Goal: Task Accomplishment & Management: Manage account settings

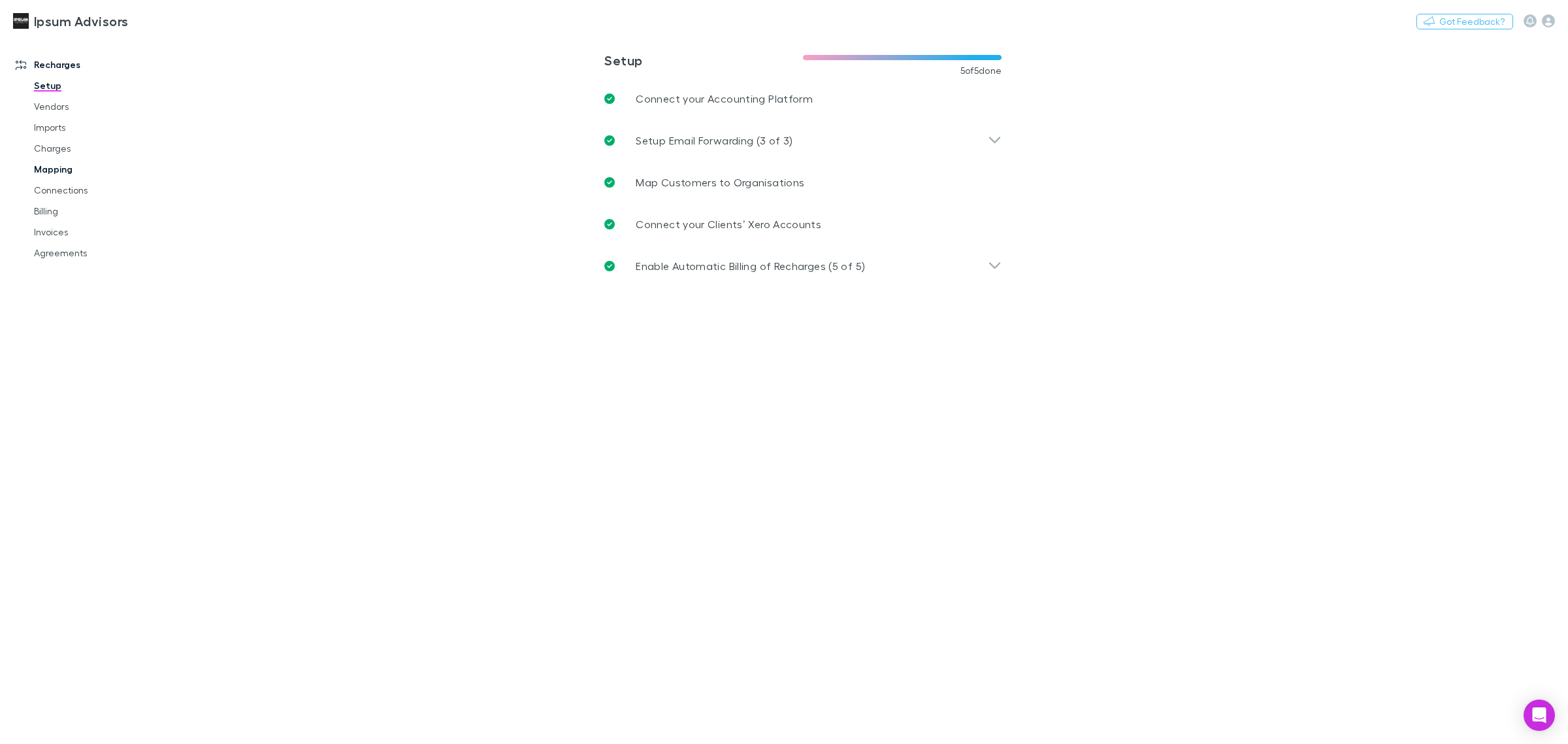
click at [57, 165] on link "Mapping" at bounding box center [103, 169] width 163 height 21
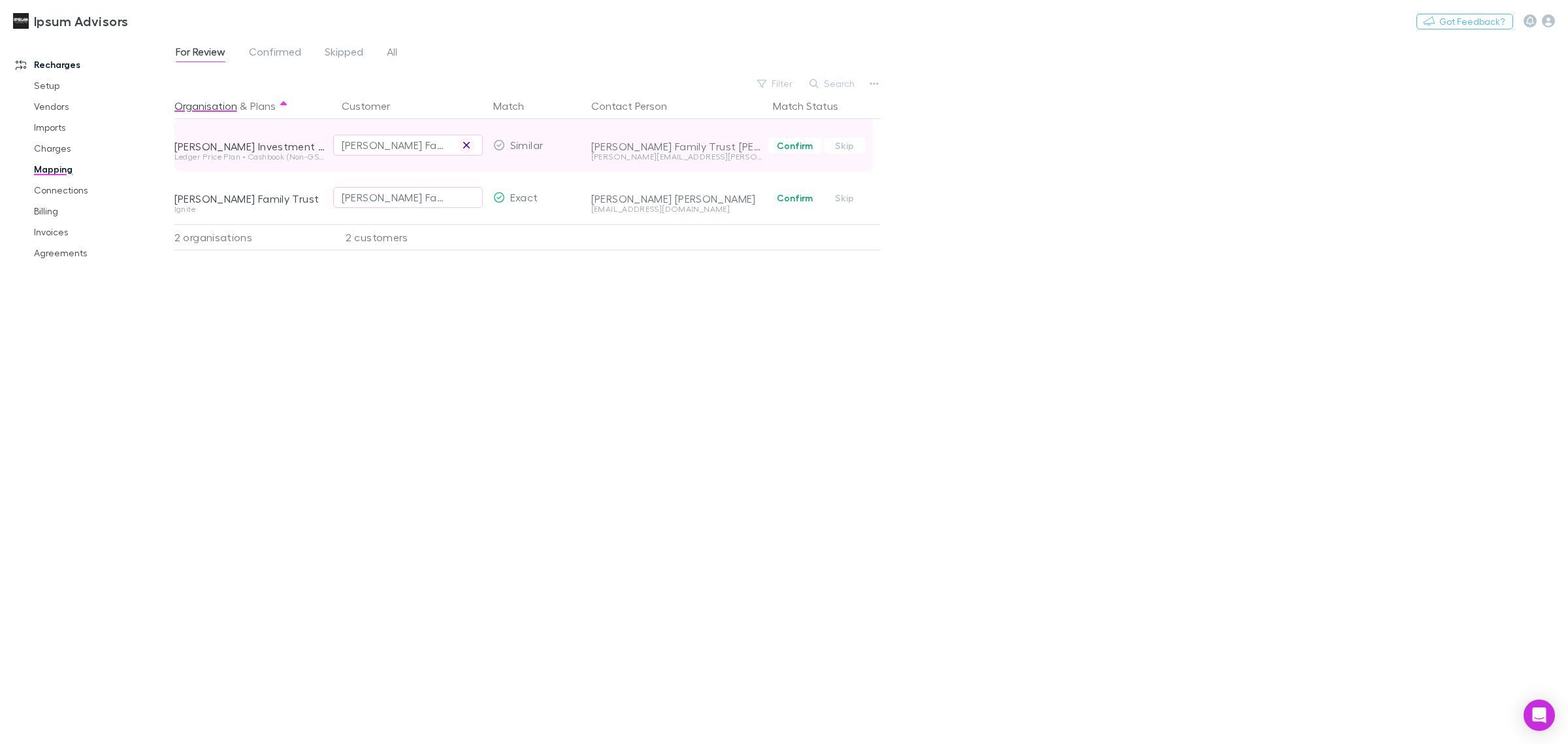
click at [464, 145] on icon "button" at bounding box center [467, 145] width 8 height 11
click at [394, 144] on div "Select a customer" at bounding box center [408, 145] width 133 height 16
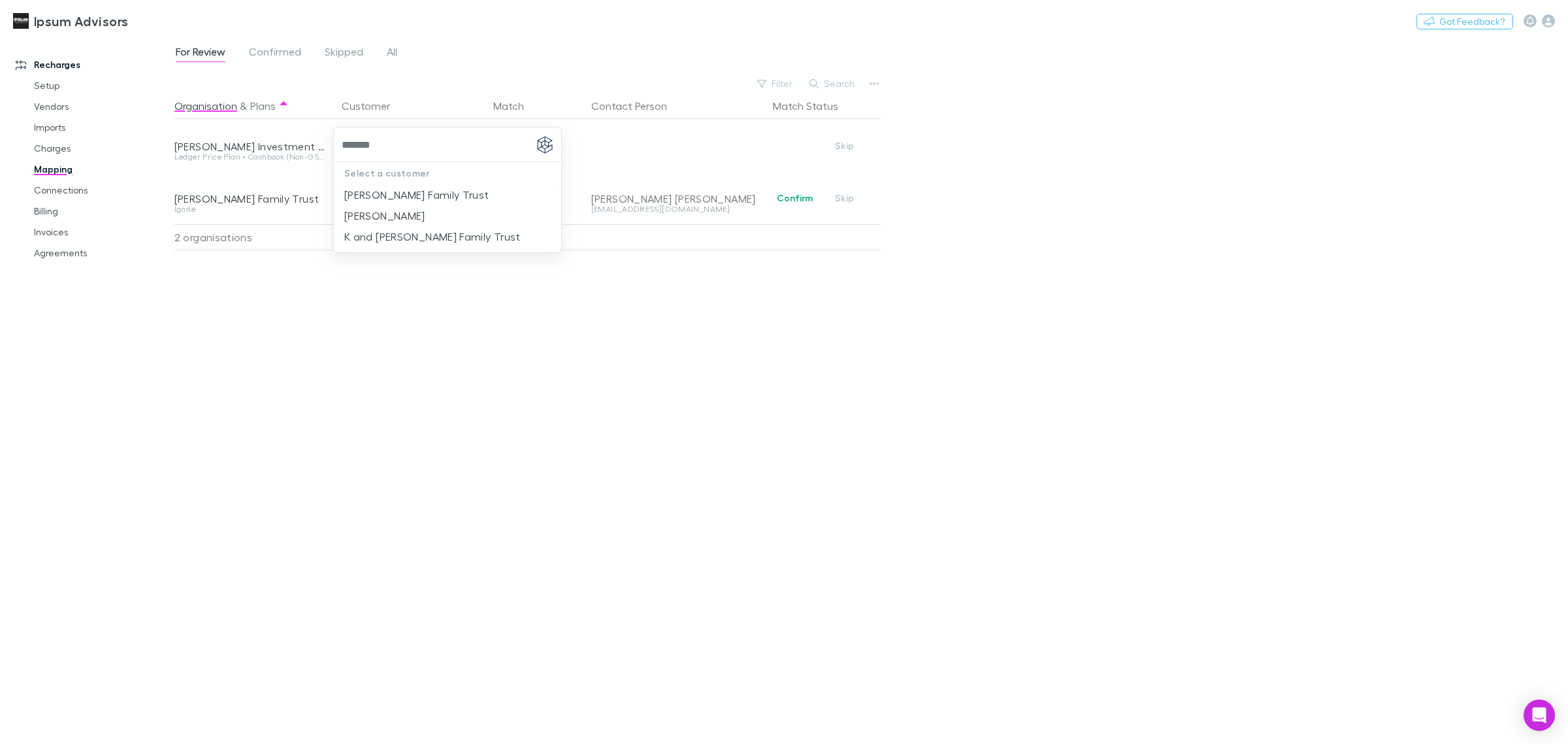
type input "*******"
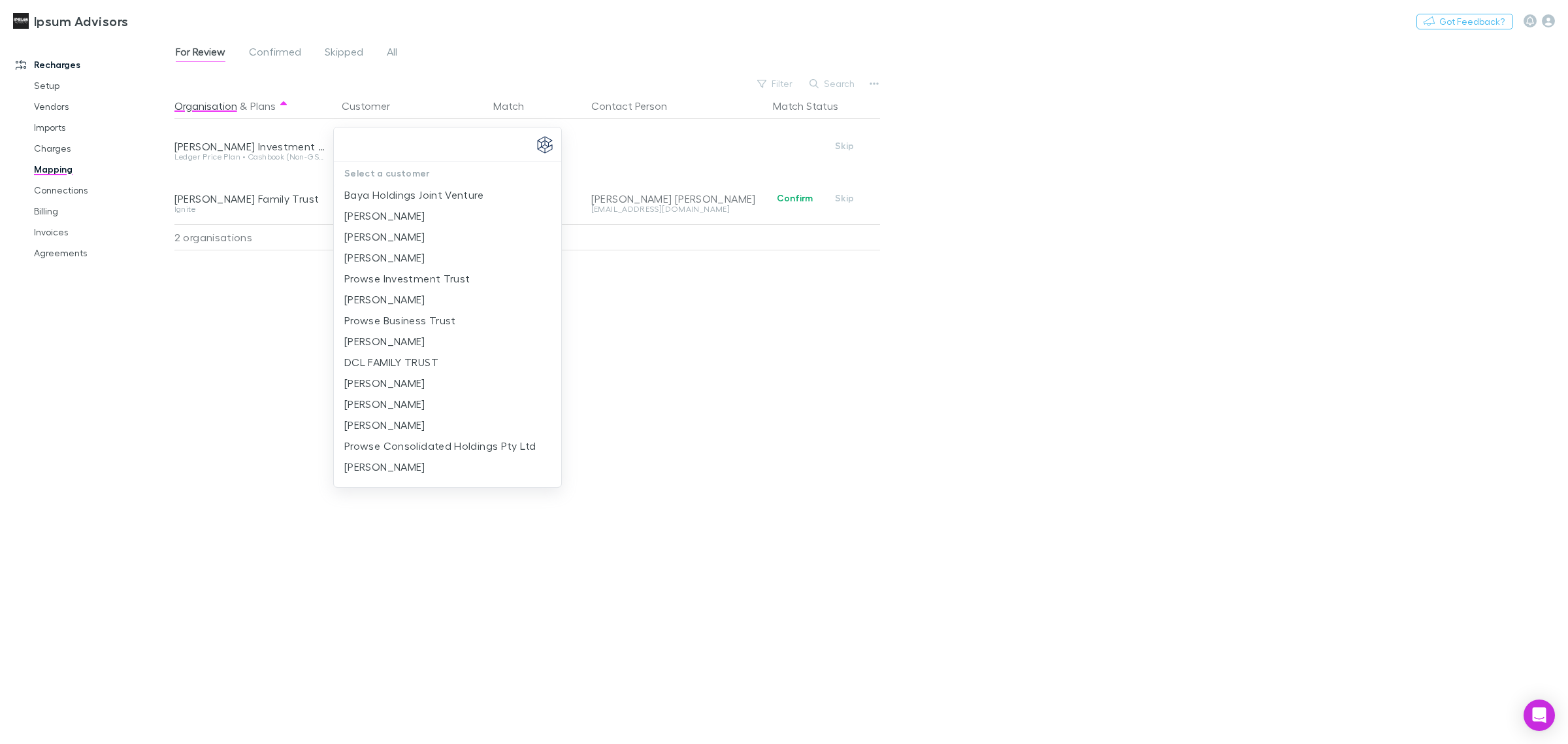
click at [1014, 370] on div at bounding box center [784, 372] width 1568 height 744
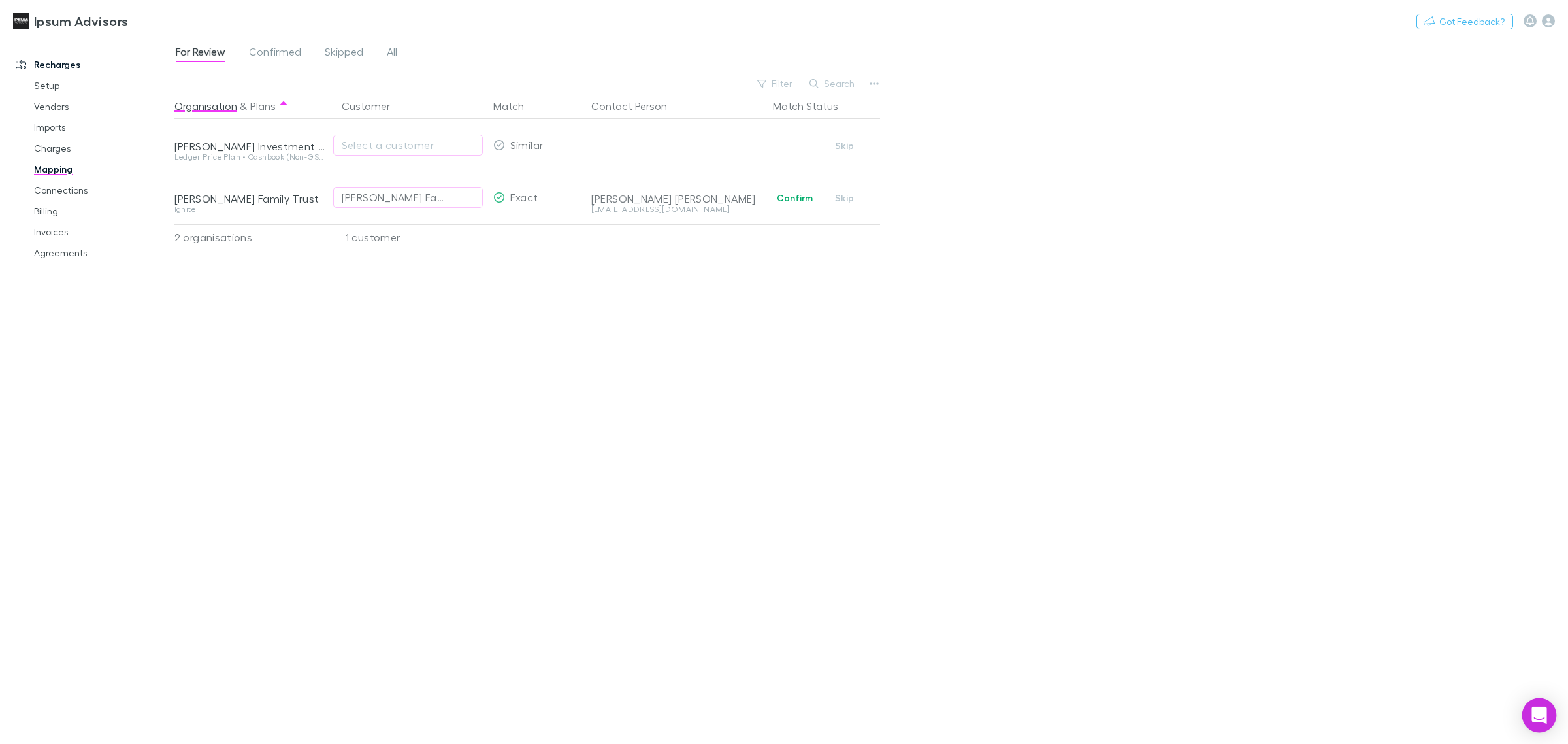
click at [1551, 717] on div "Open Intercom Messenger" at bounding box center [1540, 715] width 35 height 35
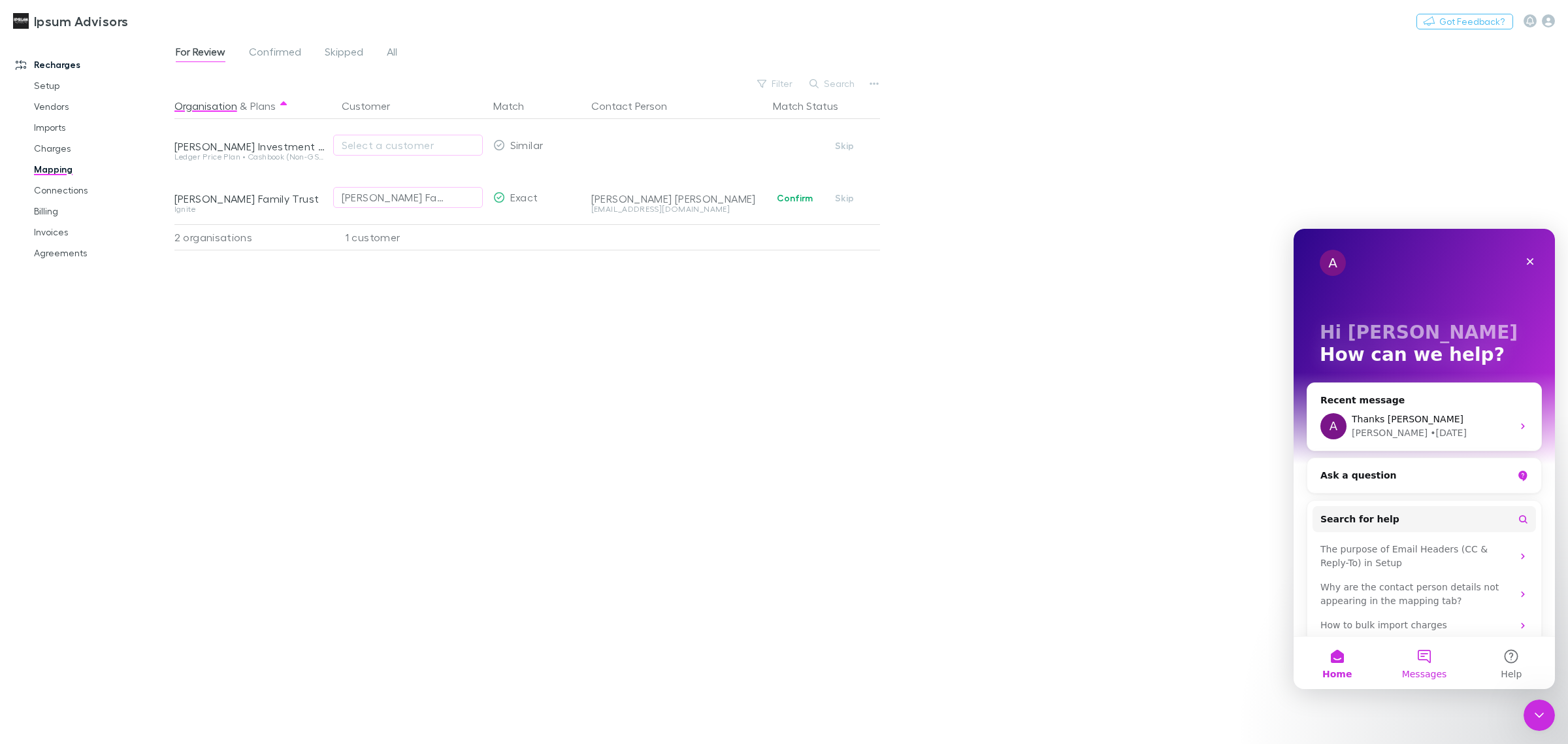
click at [1412, 665] on button "Messages" at bounding box center [1424, 662] width 87 height 52
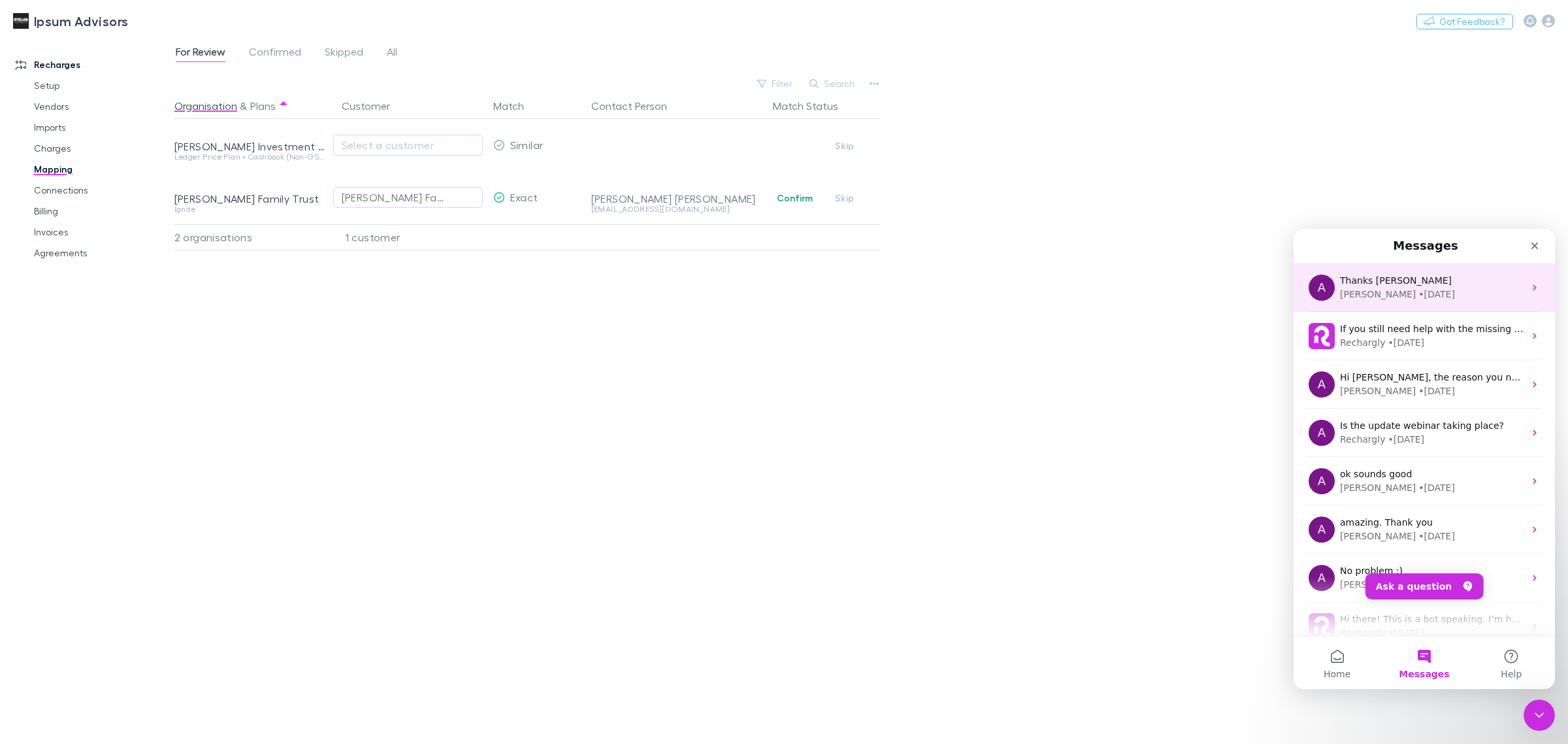
click at [1397, 294] on div "Alex • 3d ago" at bounding box center [1432, 295] width 184 height 14
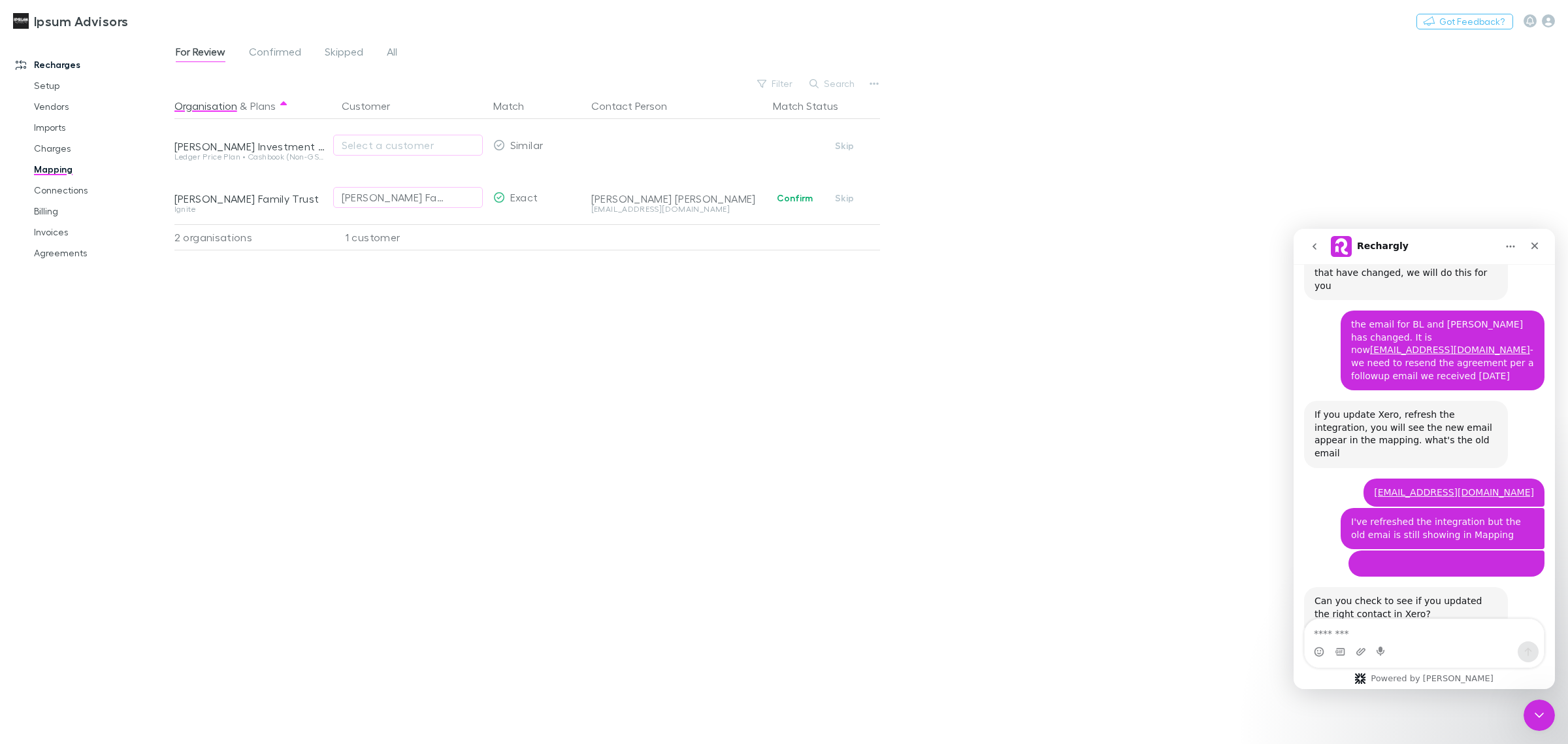
click at [1369, 632] on textarea "Message…" at bounding box center [1424, 630] width 239 height 22
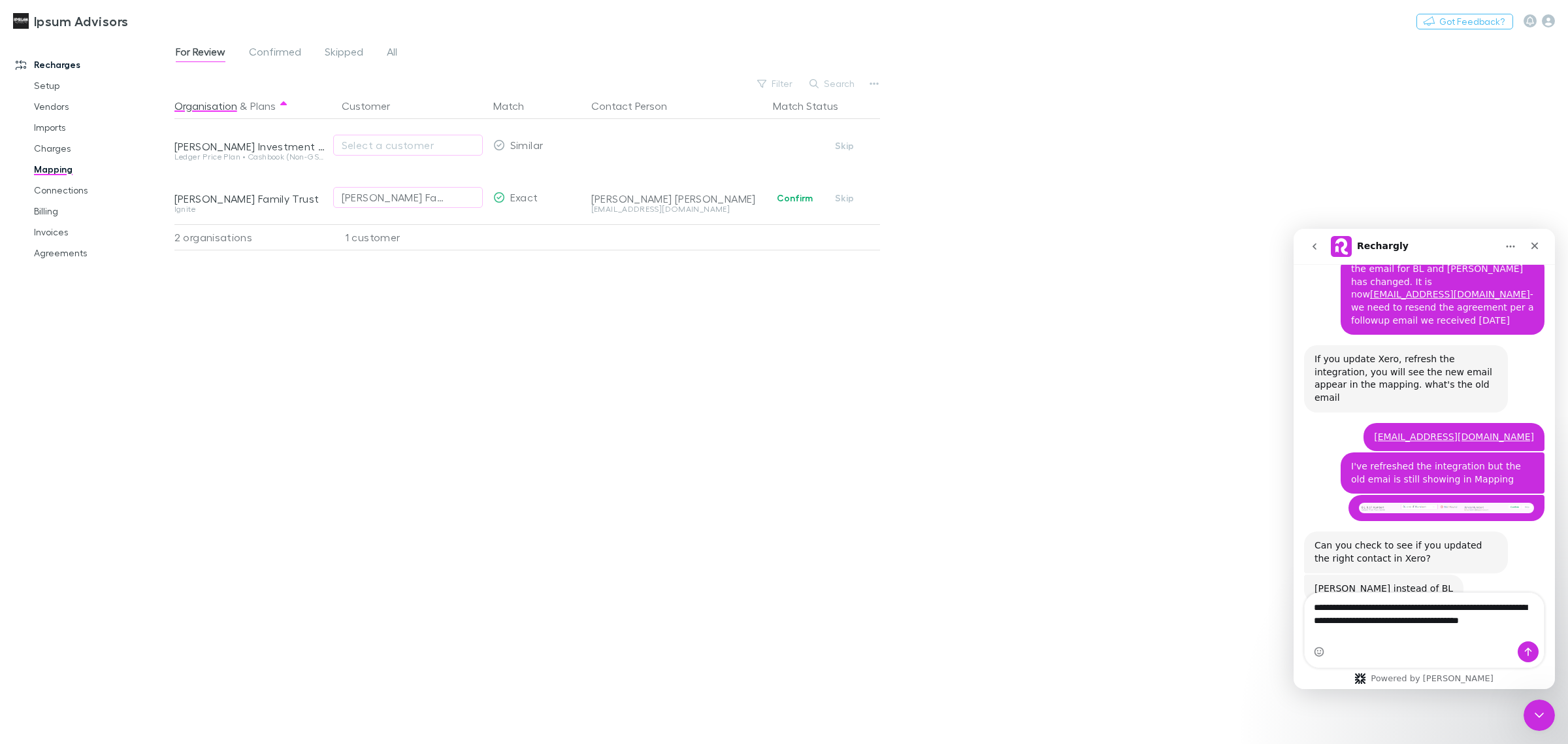
scroll to position [8221, 0]
type textarea "**********"
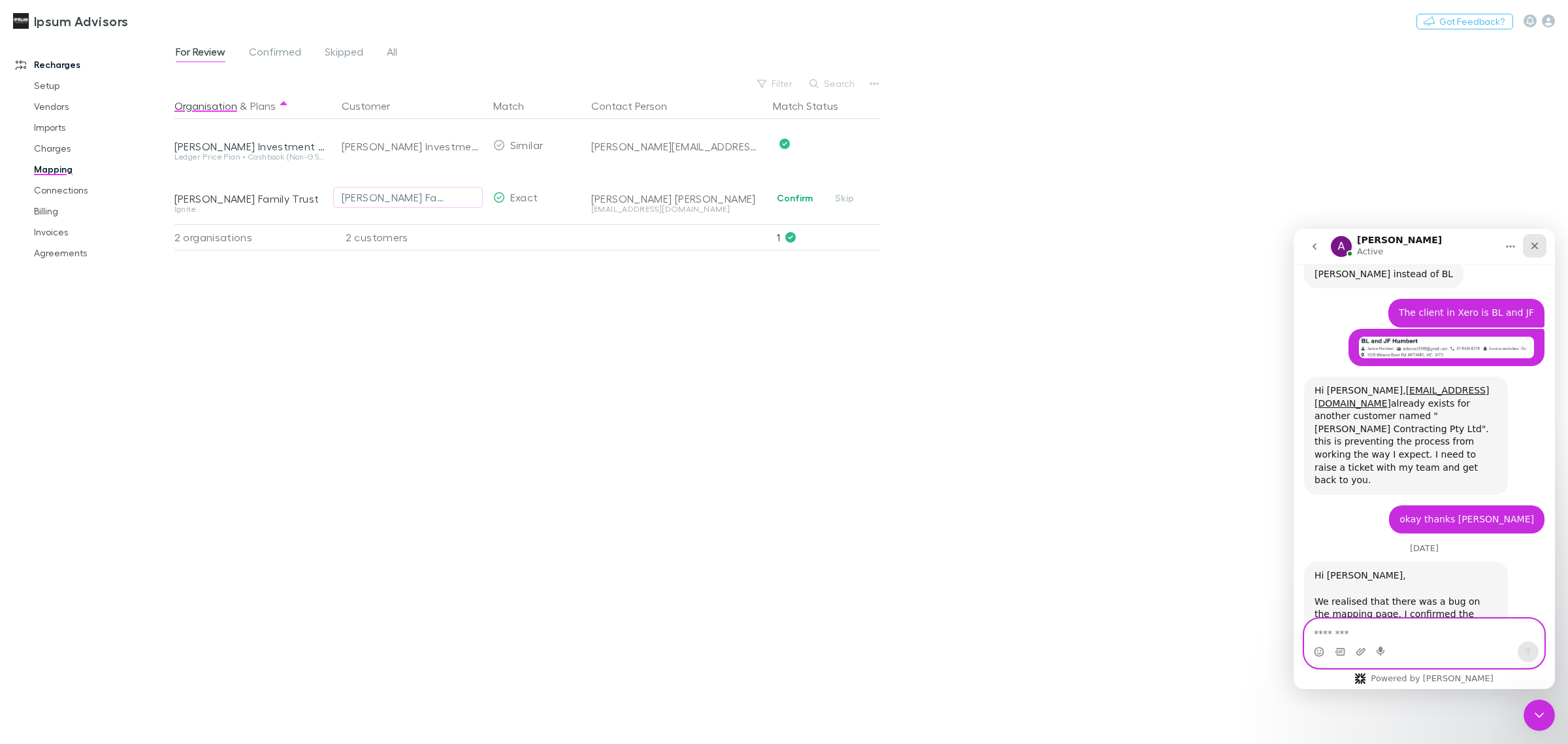
scroll to position [8539, 0]
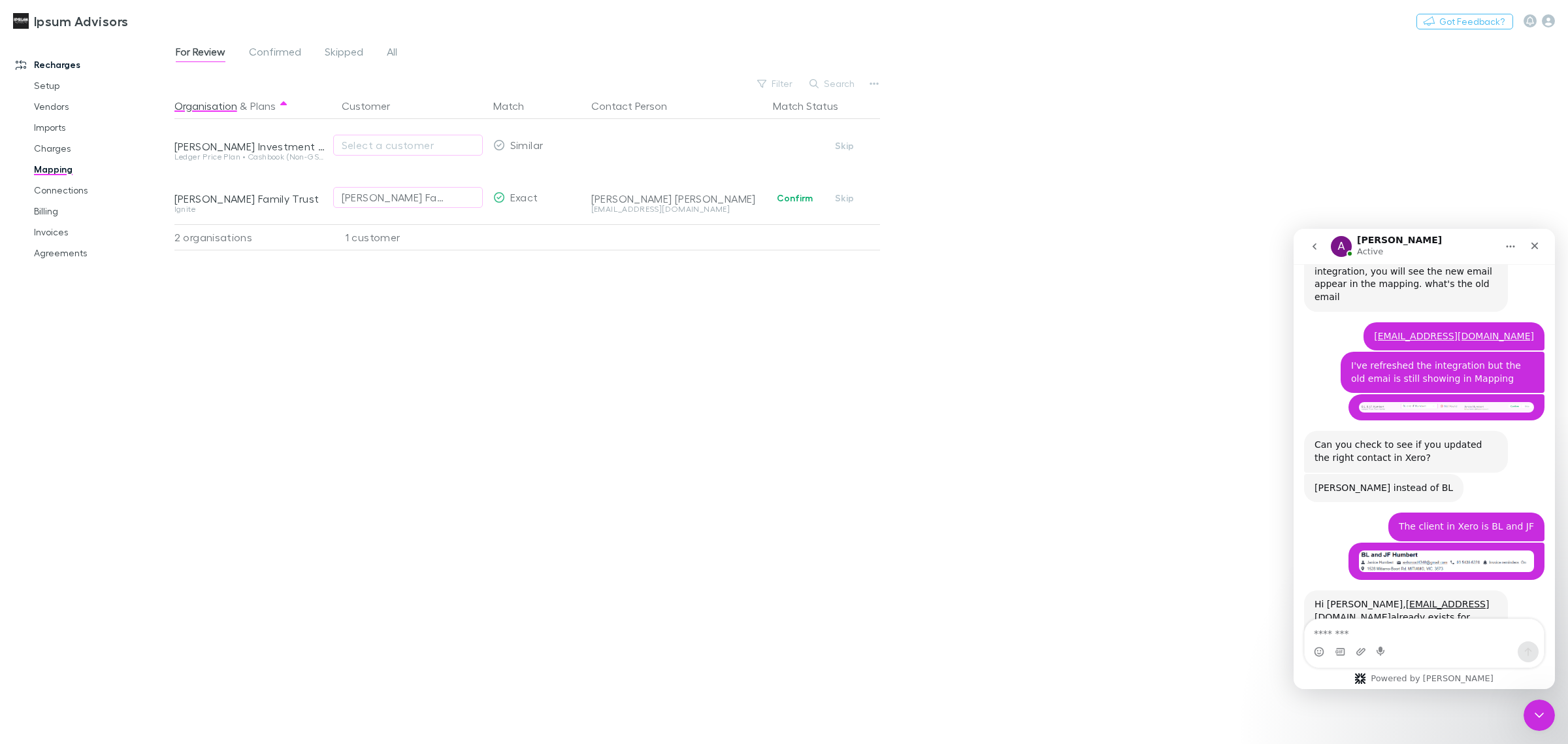
scroll to position [8333, 0]
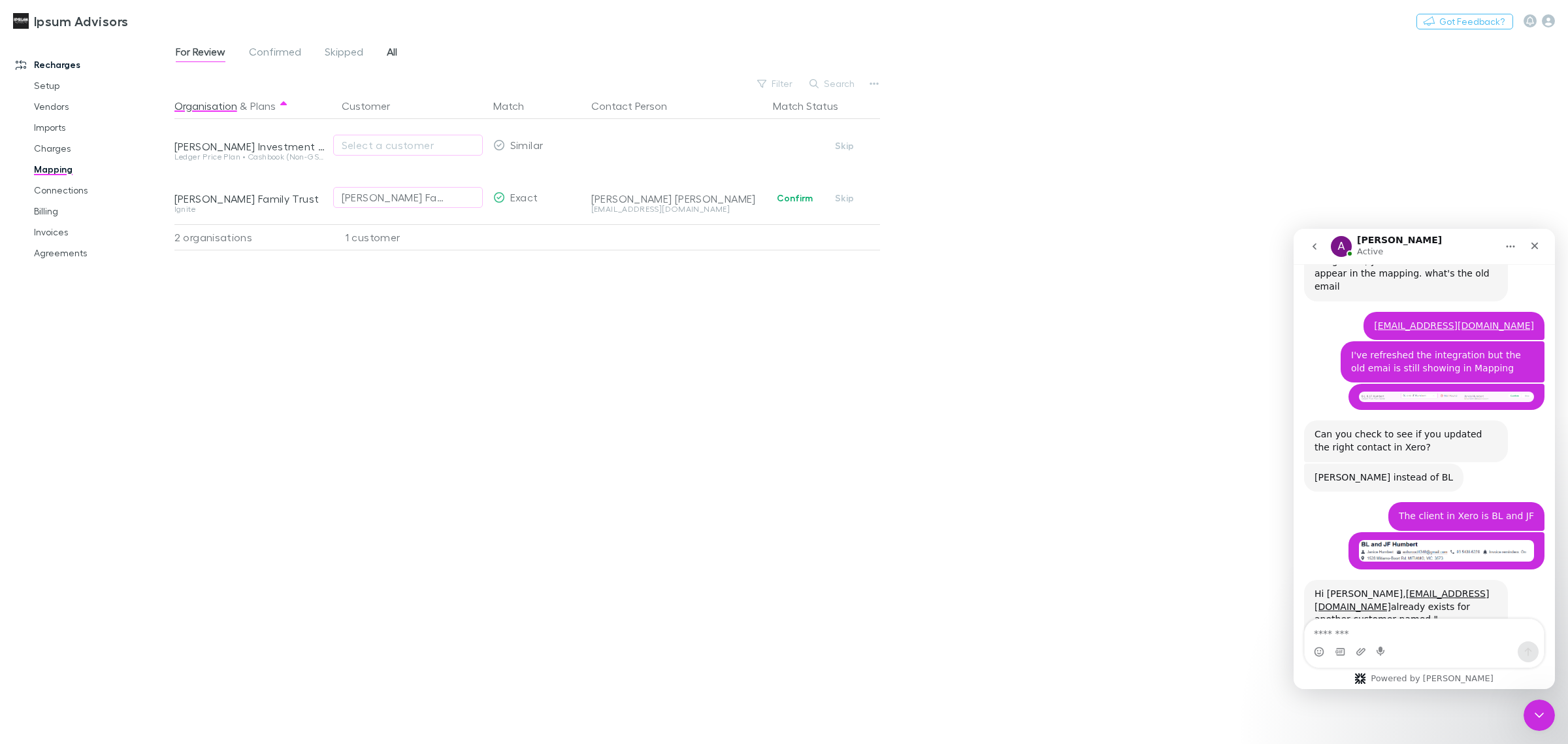
click at [387, 53] on span "All" at bounding box center [392, 54] width 11 height 17
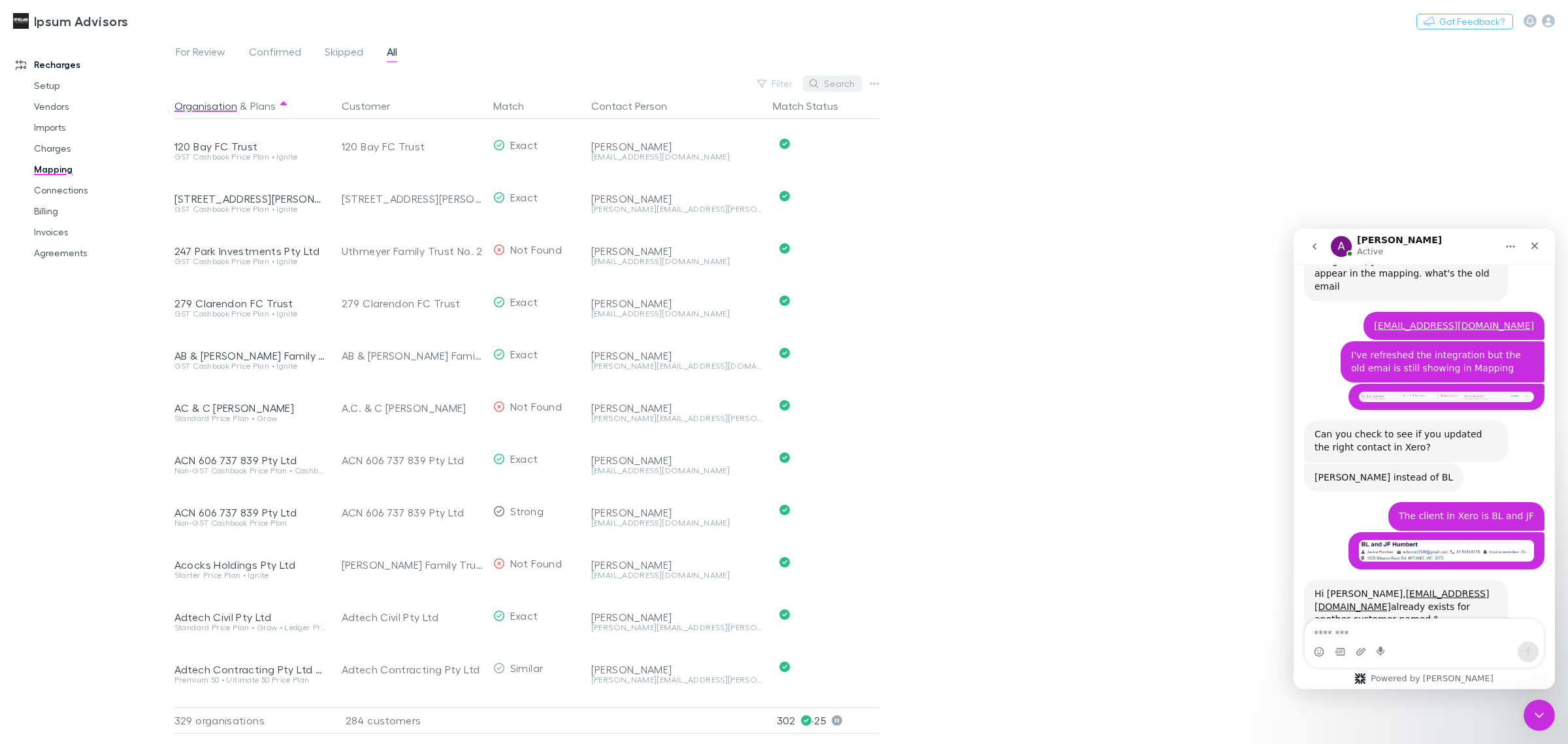
click at [831, 82] on button "Search" at bounding box center [833, 83] width 60 height 16
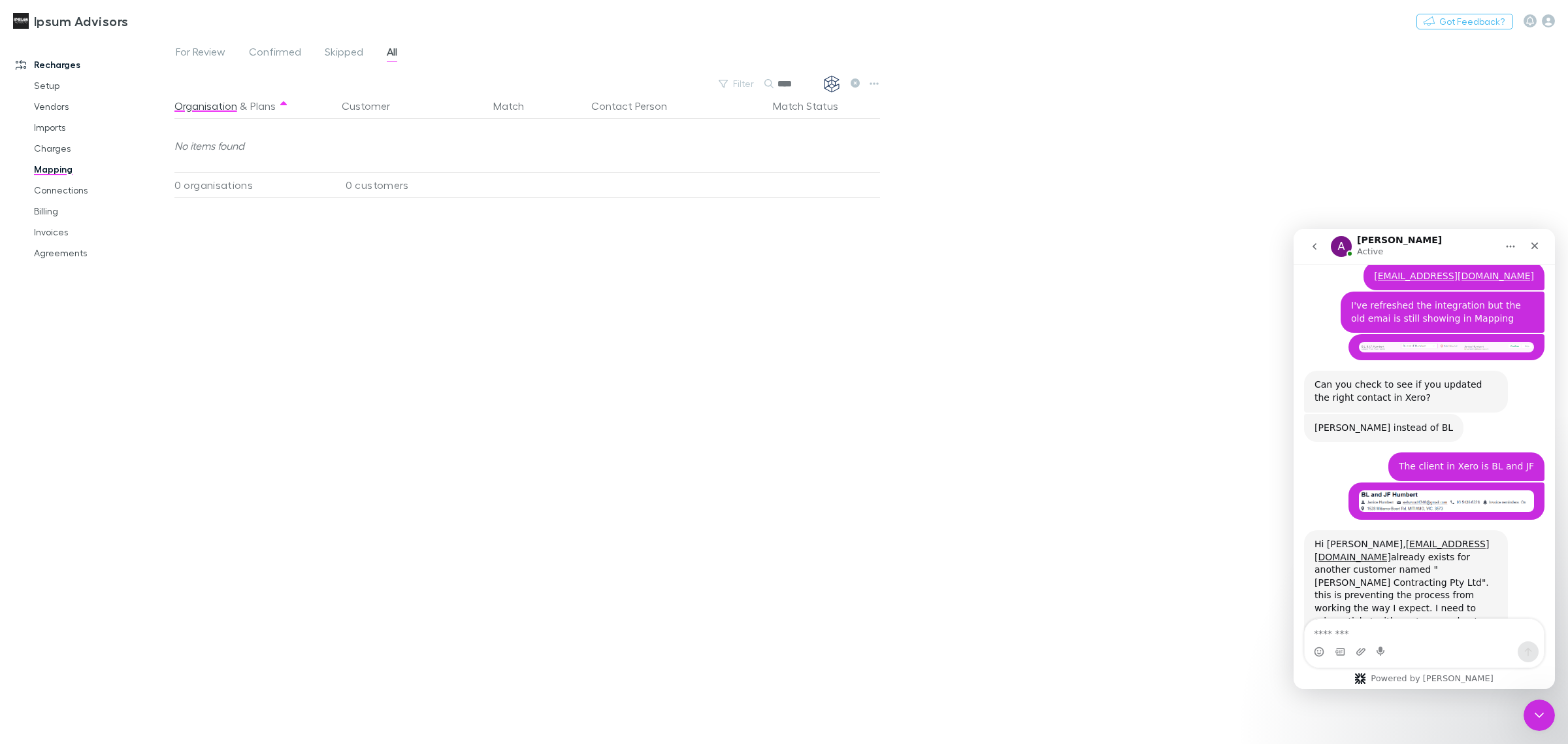
scroll to position [8409, 0]
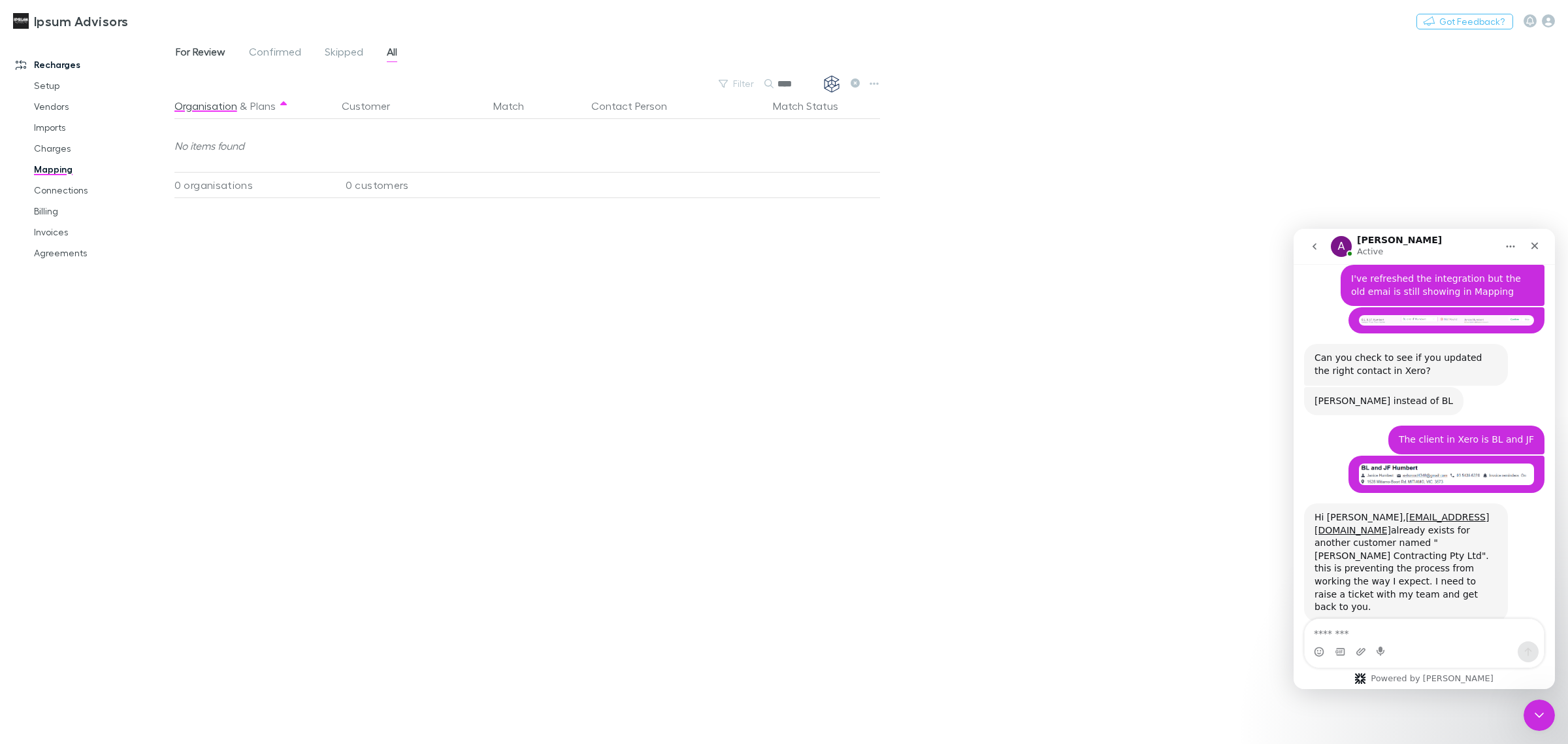
type input "****"
click at [206, 48] on span "For Review" at bounding box center [201, 54] width 50 height 17
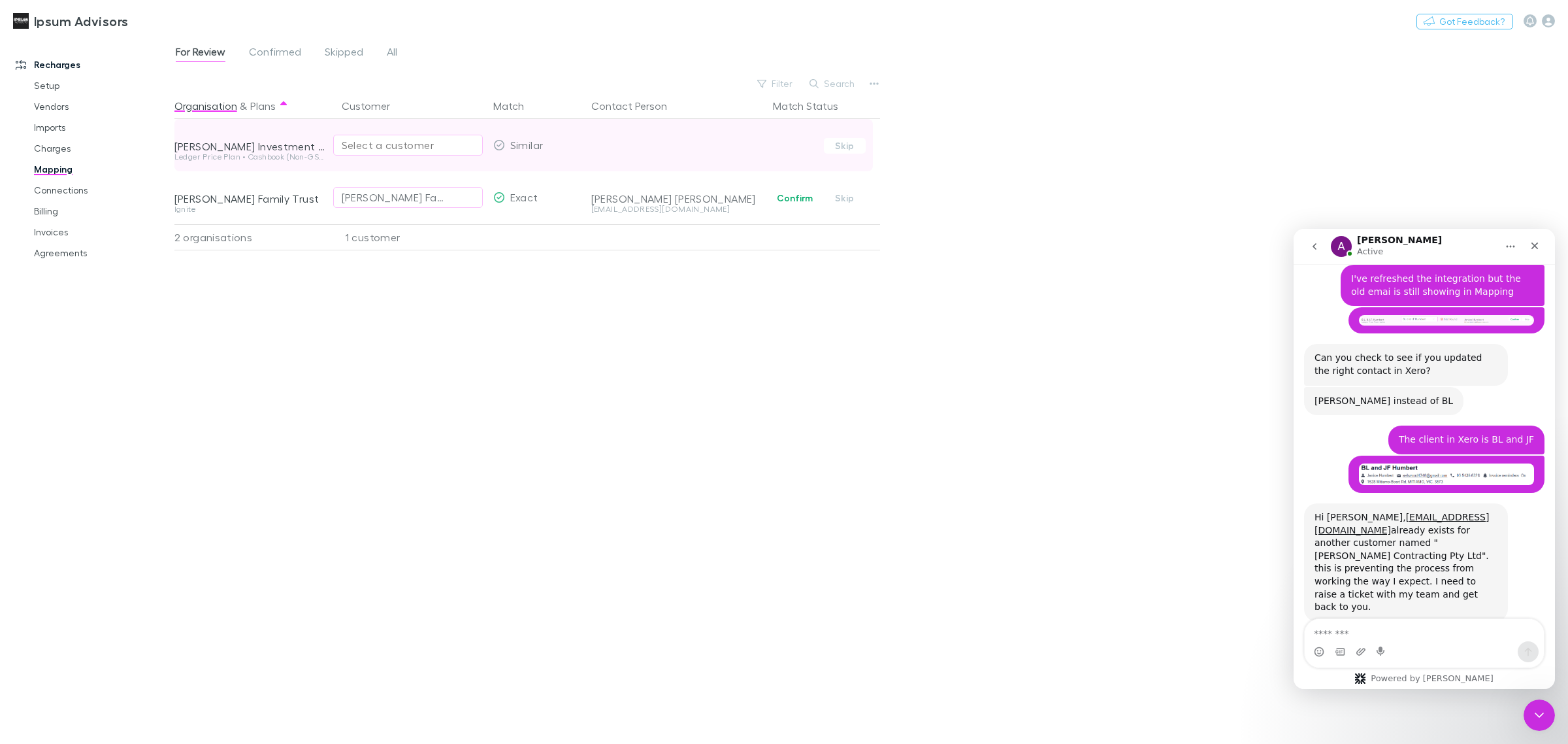
click at [396, 150] on div "Select a customer" at bounding box center [408, 145] width 133 height 16
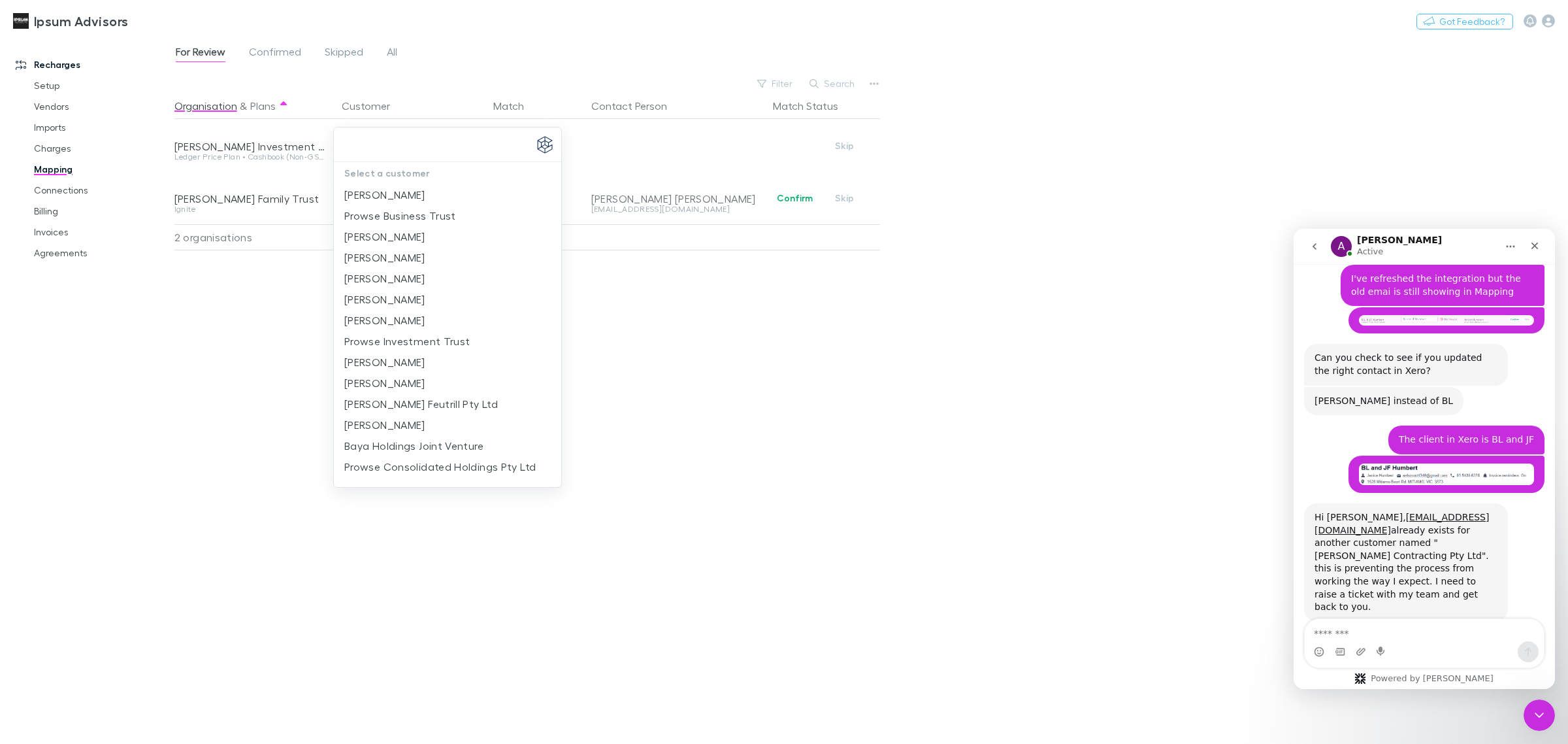
click at [1062, 366] on div at bounding box center [784, 372] width 1568 height 744
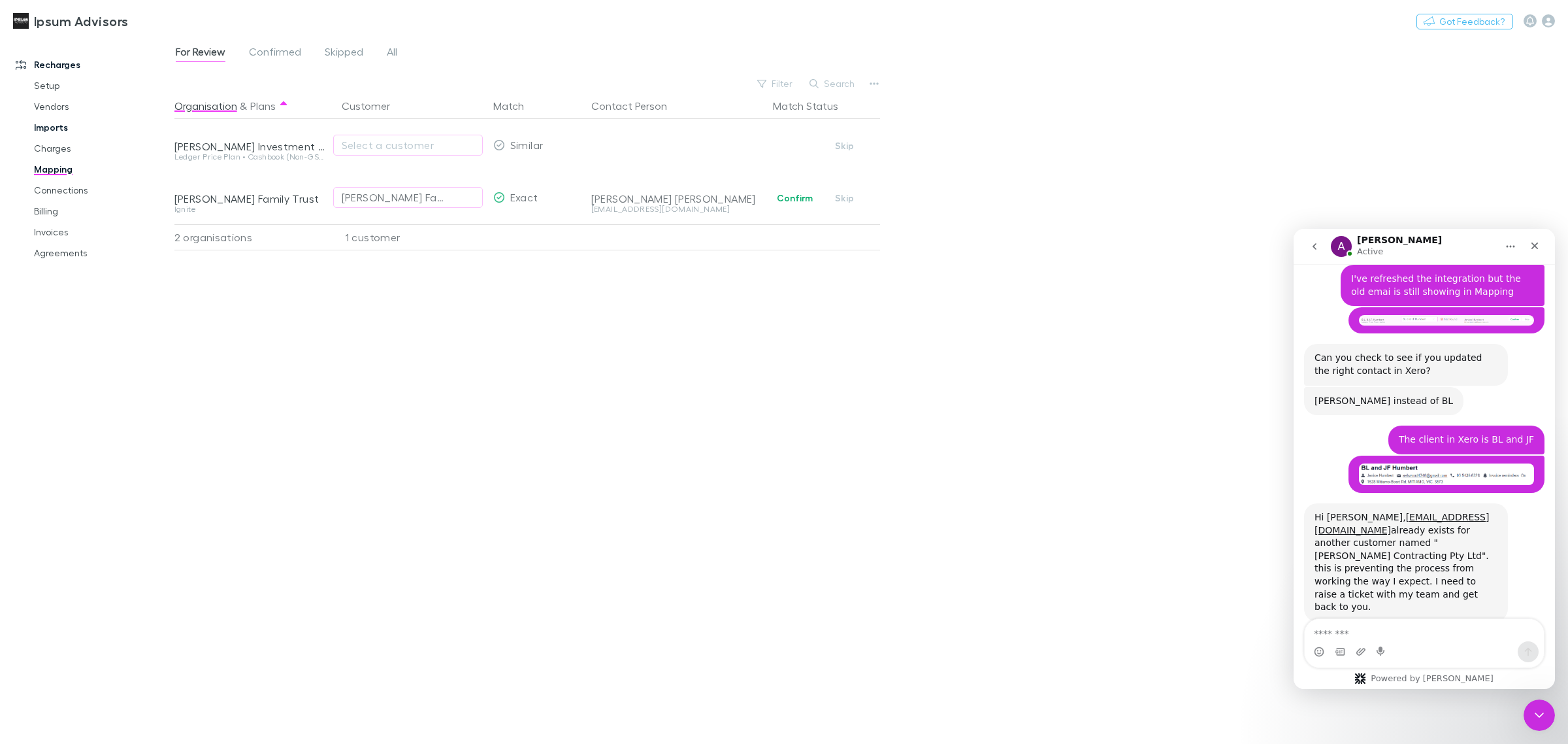
click at [52, 126] on link "Imports" at bounding box center [103, 128] width 163 height 21
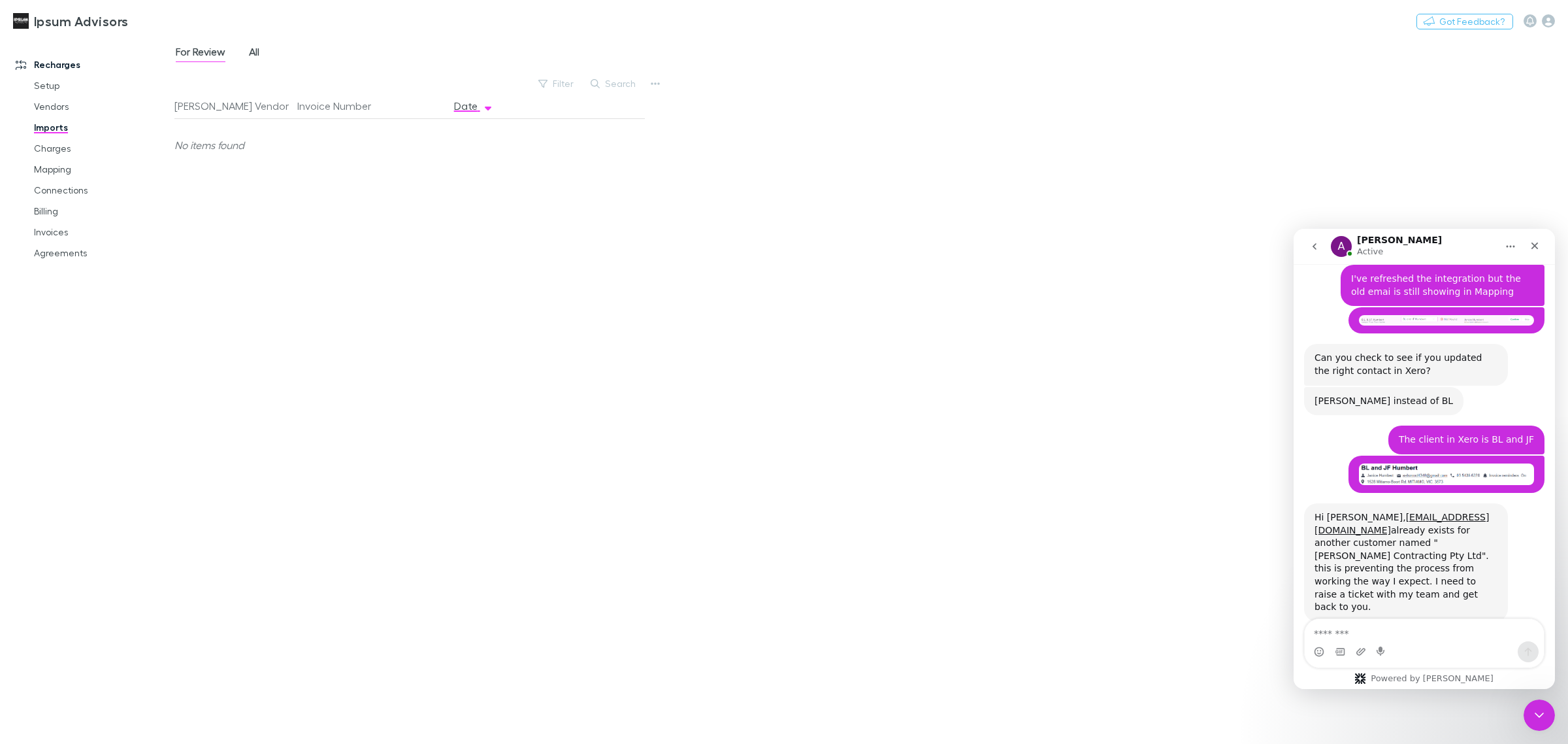
click at [256, 51] on span "All" at bounding box center [254, 54] width 11 height 17
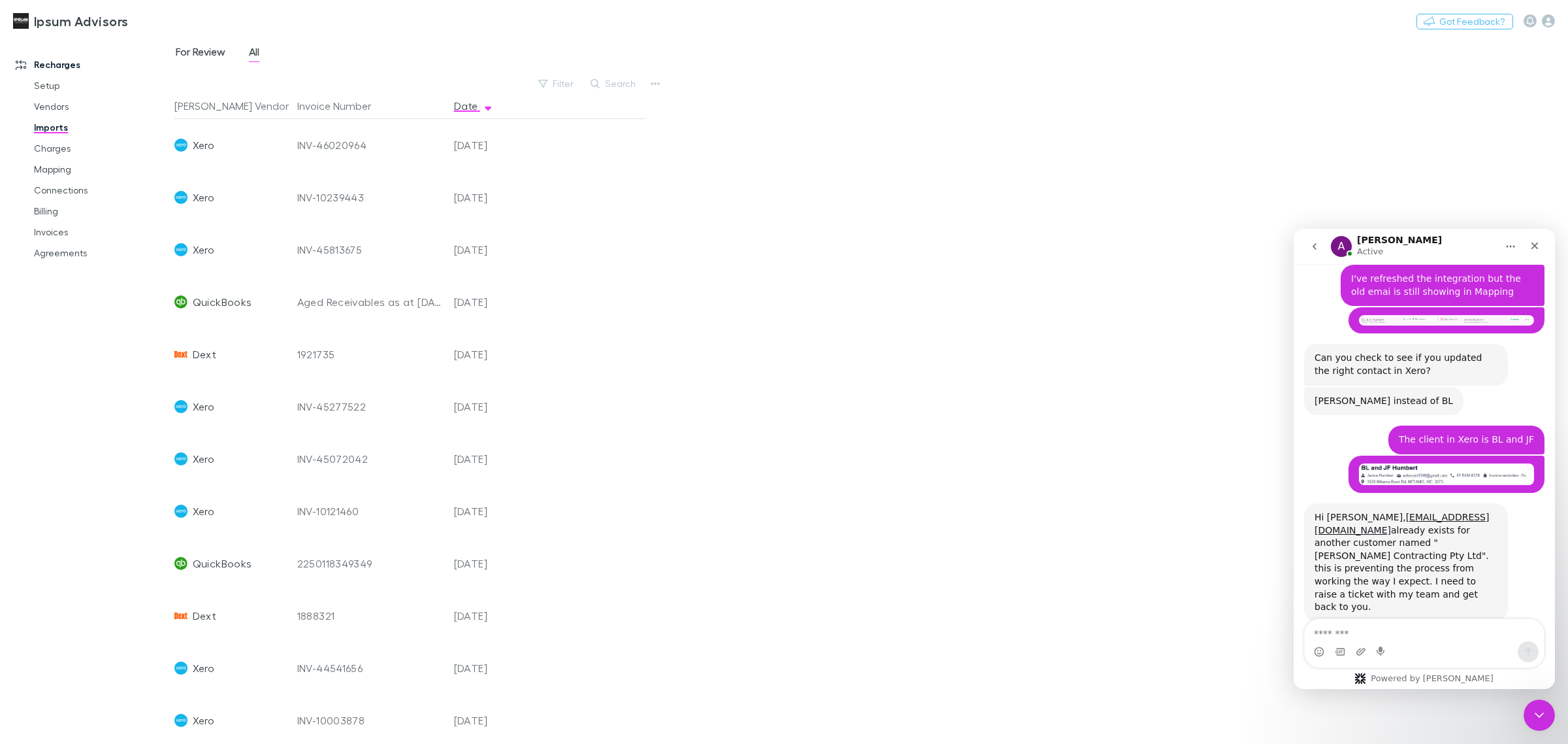
click at [190, 56] on span "For Review" at bounding box center [201, 54] width 50 height 17
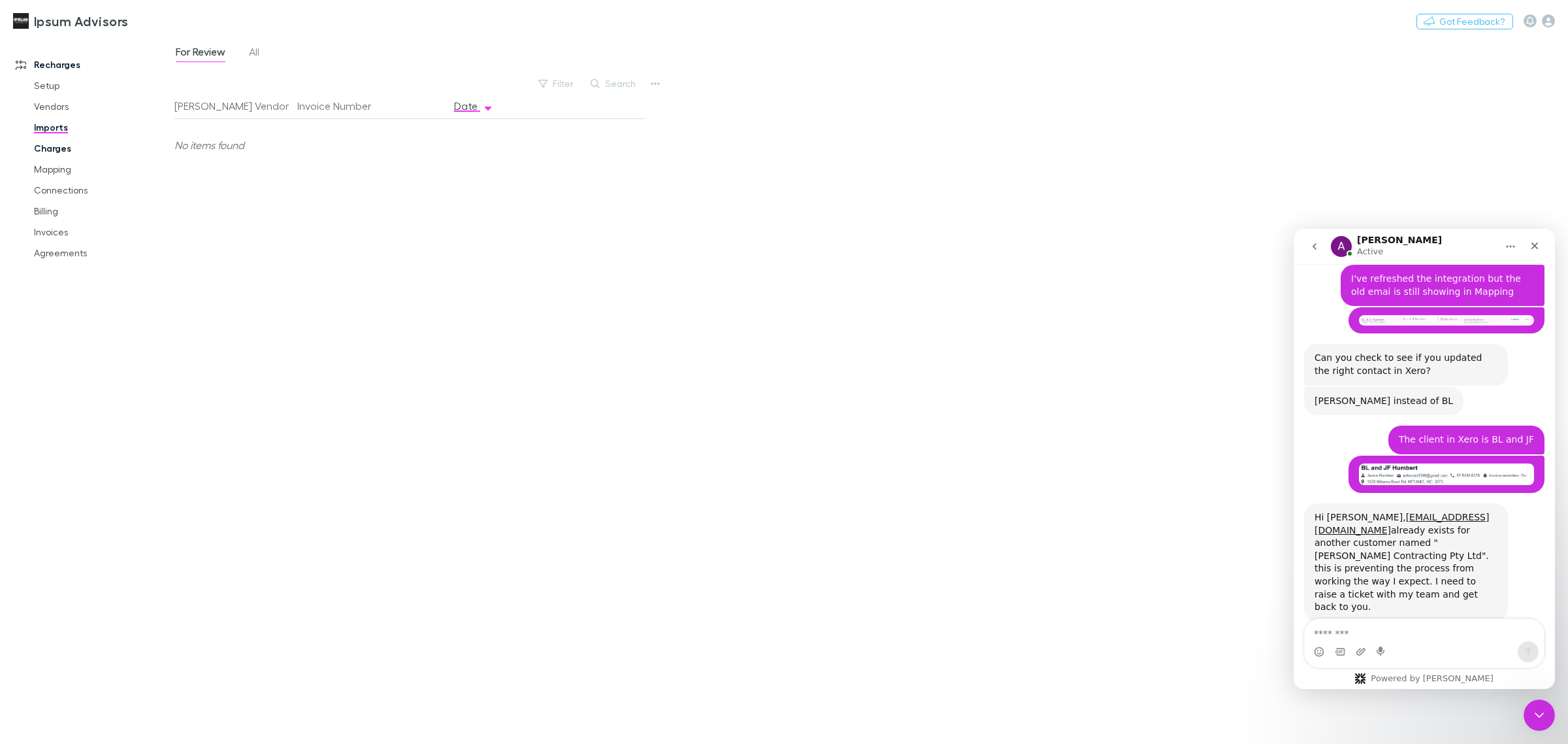
click at [57, 148] on link "Charges" at bounding box center [103, 149] width 163 height 21
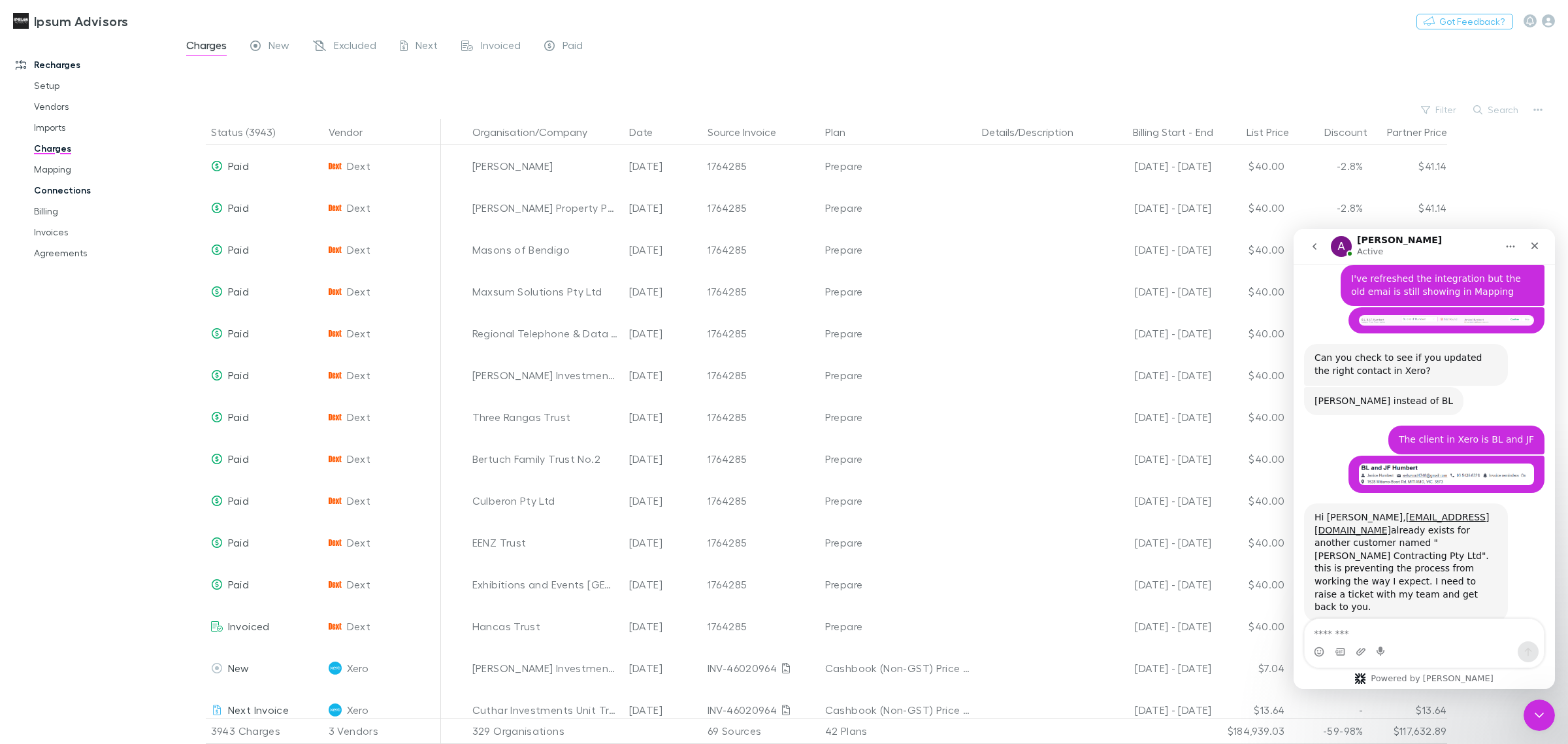
click at [62, 193] on link "Connections" at bounding box center [103, 190] width 163 height 21
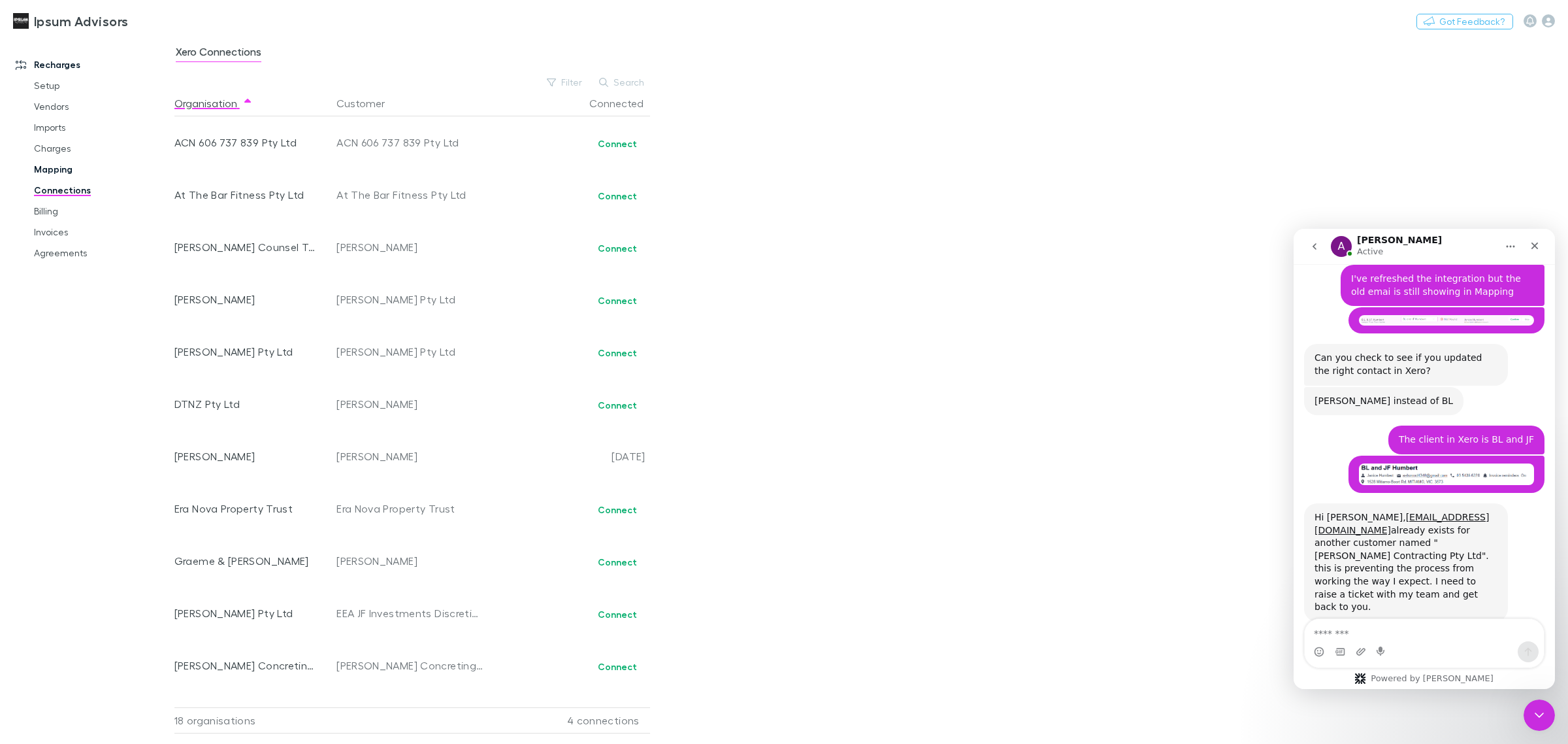
click at [59, 165] on link "Mapping" at bounding box center [103, 169] width 163 height 21
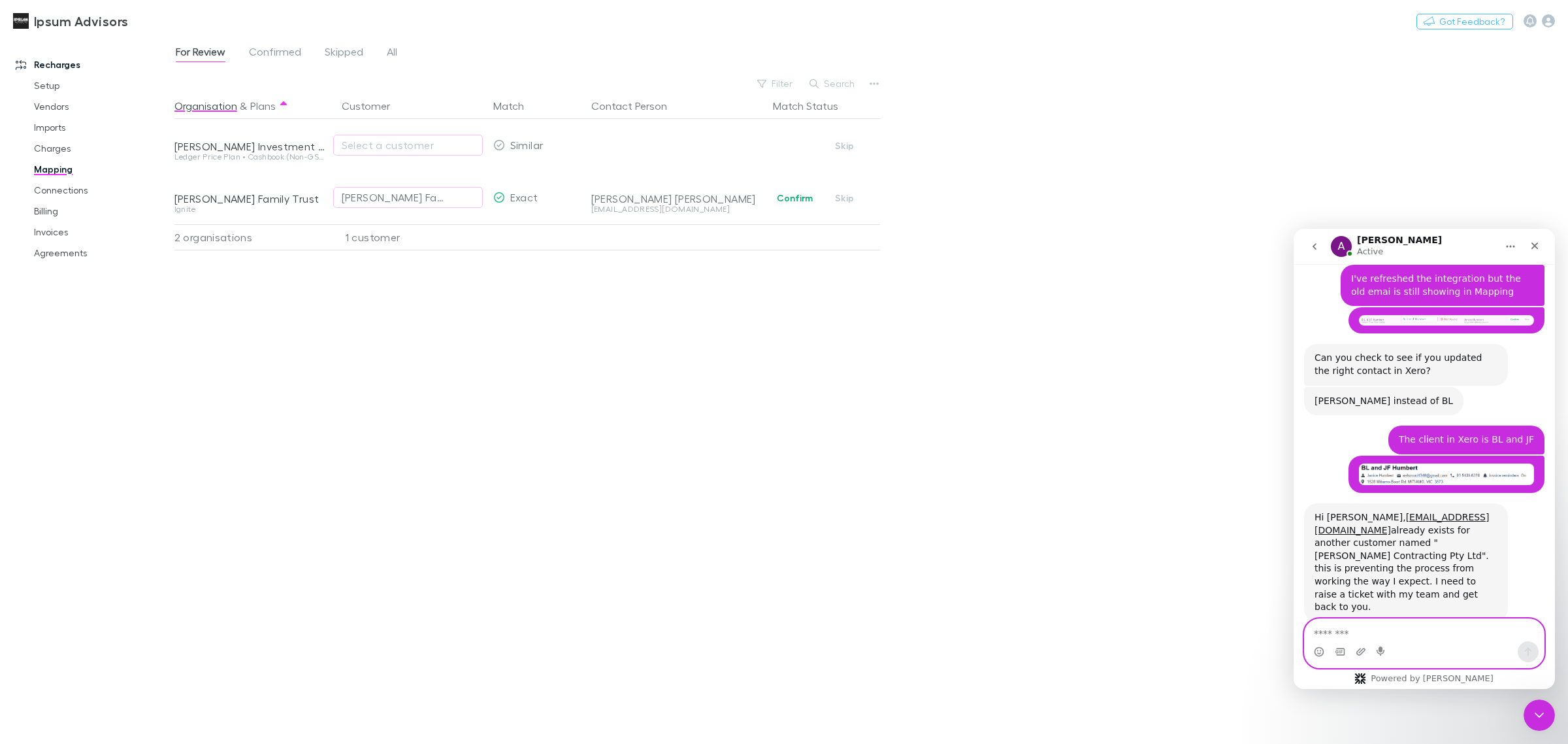
click at [1458, 628] on textarea "Message…" at bounding box center [1424, 630] width 239 height 22
type textarea "**********"
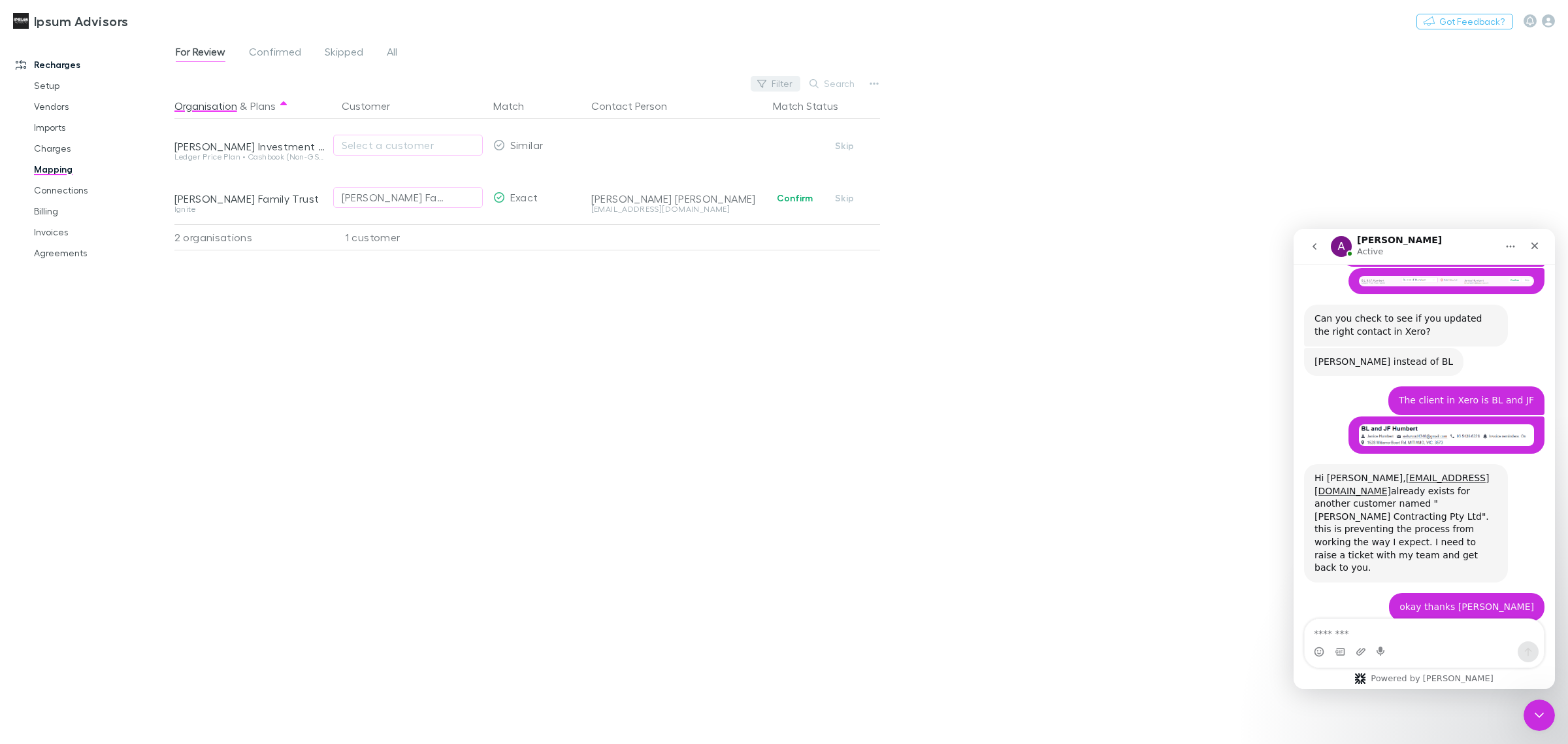
click at [785, 80] on button "Filter" at bounding box center [775, 83] width 50 height 16
click at [940, 104] on div at bounding box center [784, 372] width 1568 height 744
click at [876, 83] on icon "button" at bounding box center [874, 84] width 9 height 11
click at [1069, 134] on div at bounding box center [784, 372] width 1568 height 744
click at [46, 214] on link "Billing" at bounding box center [103, 211] width 163 height 21
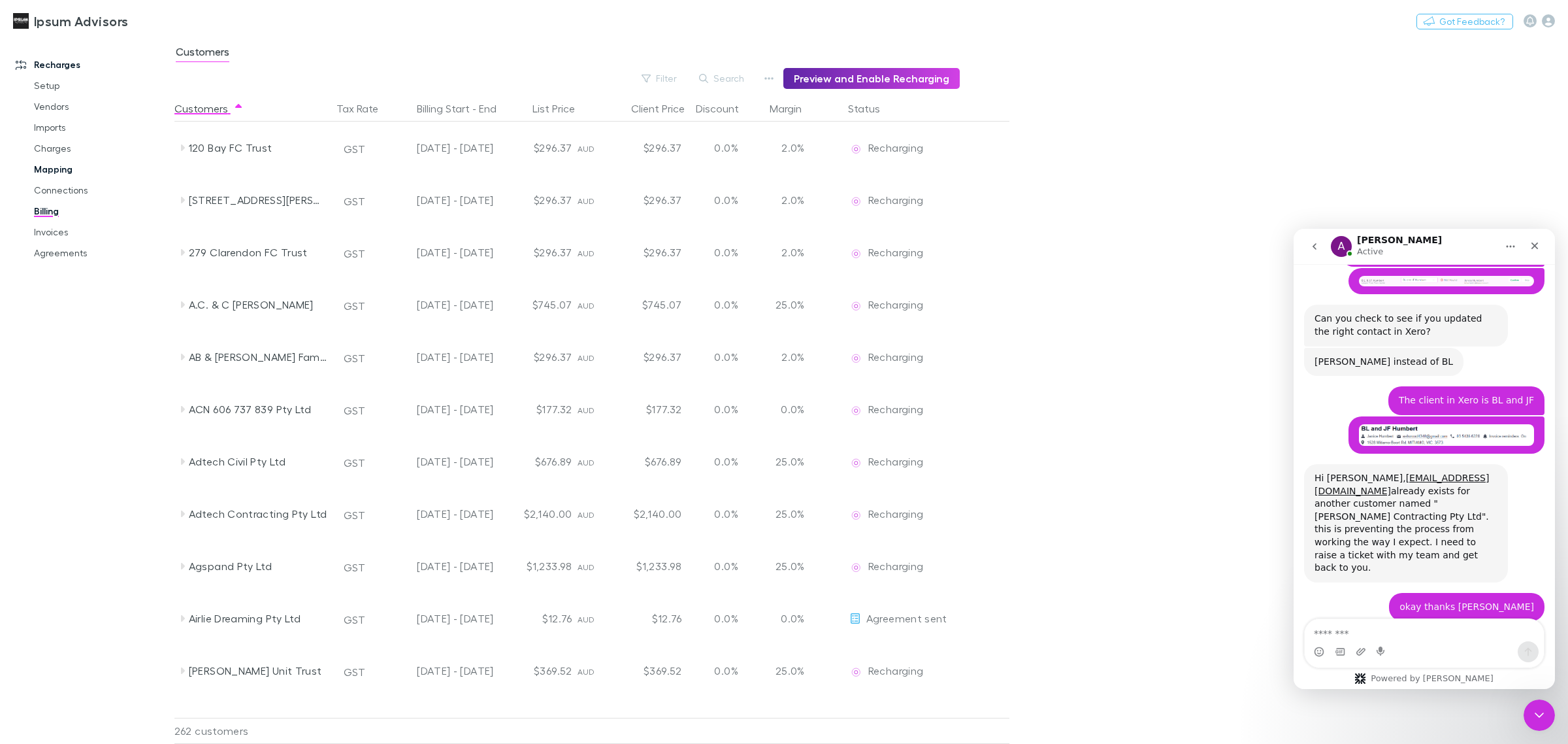
click at [44, 168] on link "Mapping" at bounding box center [103, 169] width 163 height 21
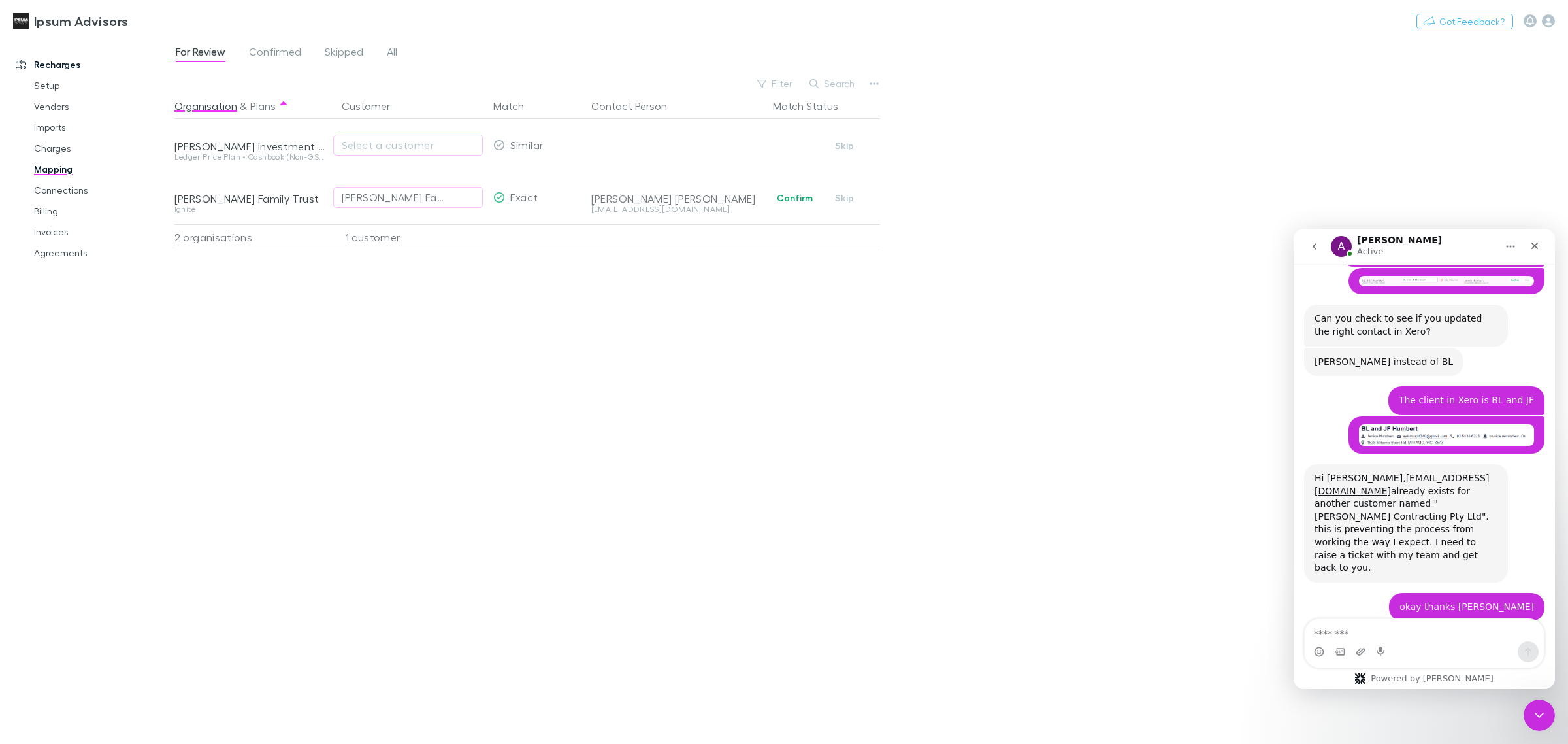
scroll to position [8500, 0]
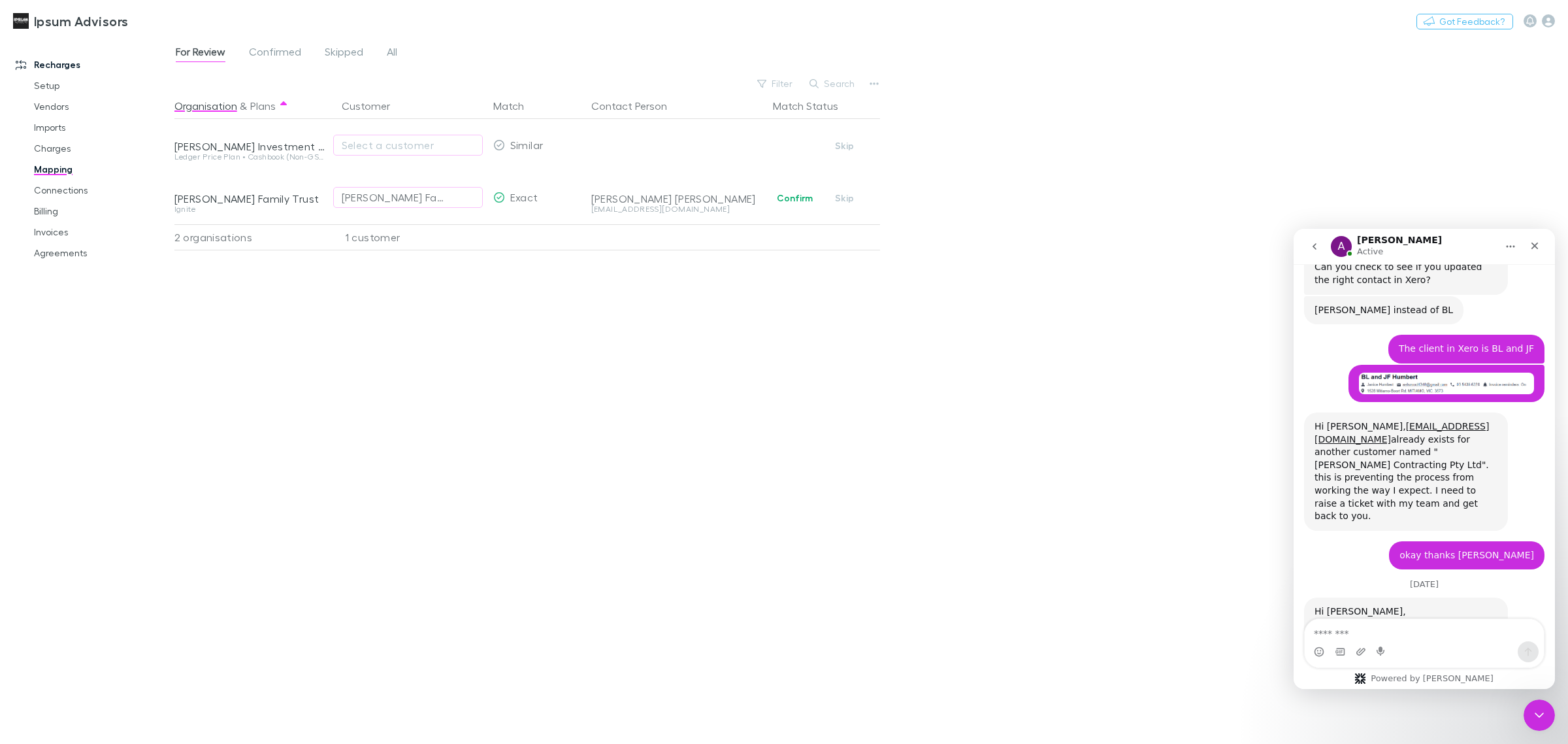
click at [877, 79] on icon "button" at bounding box center [874, 84] width 9 height 11
click at [782, 218] on p "We'll fetch updated and new contacts." at bounding box center [793, 222] width 159 height 12
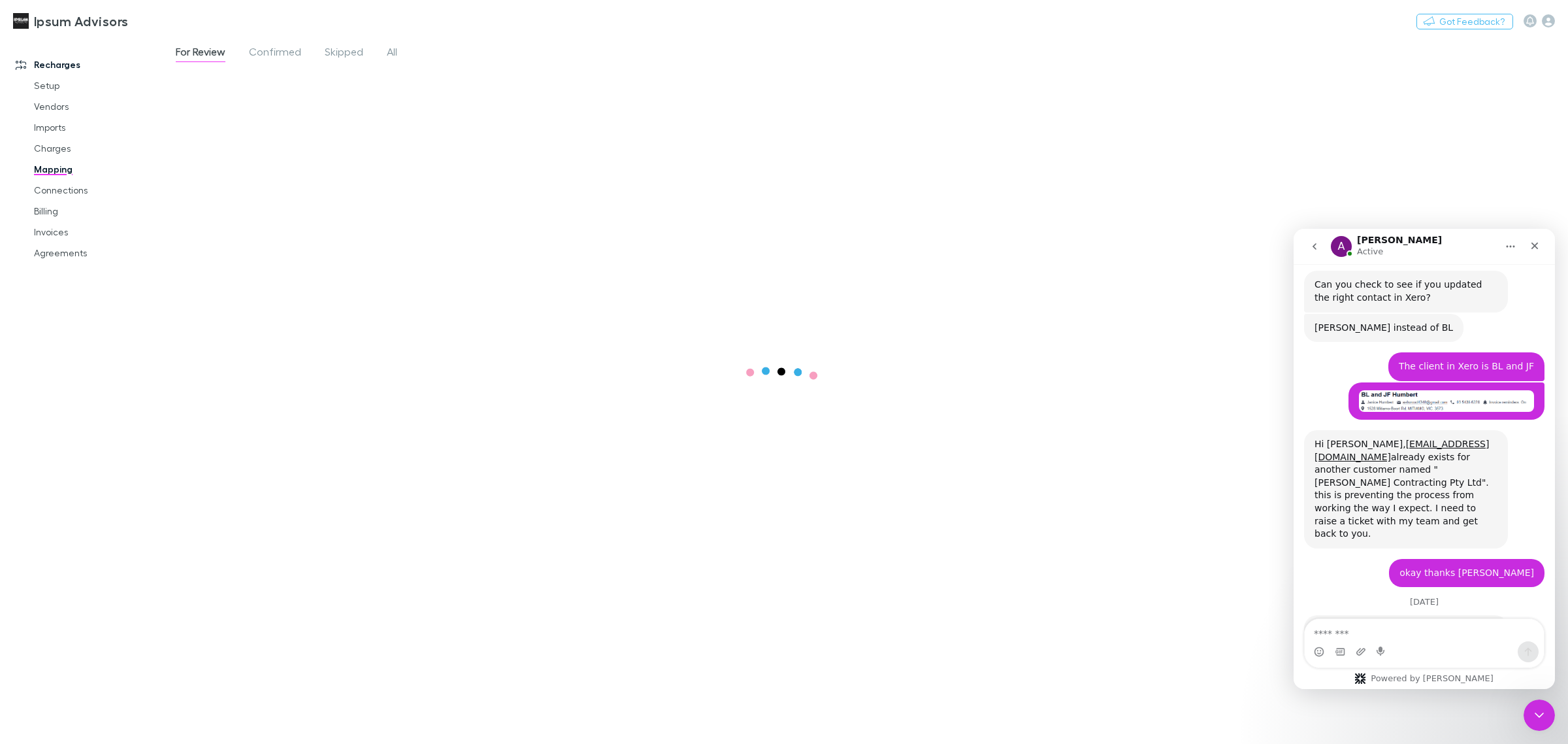
scroll to position [8500, 0]
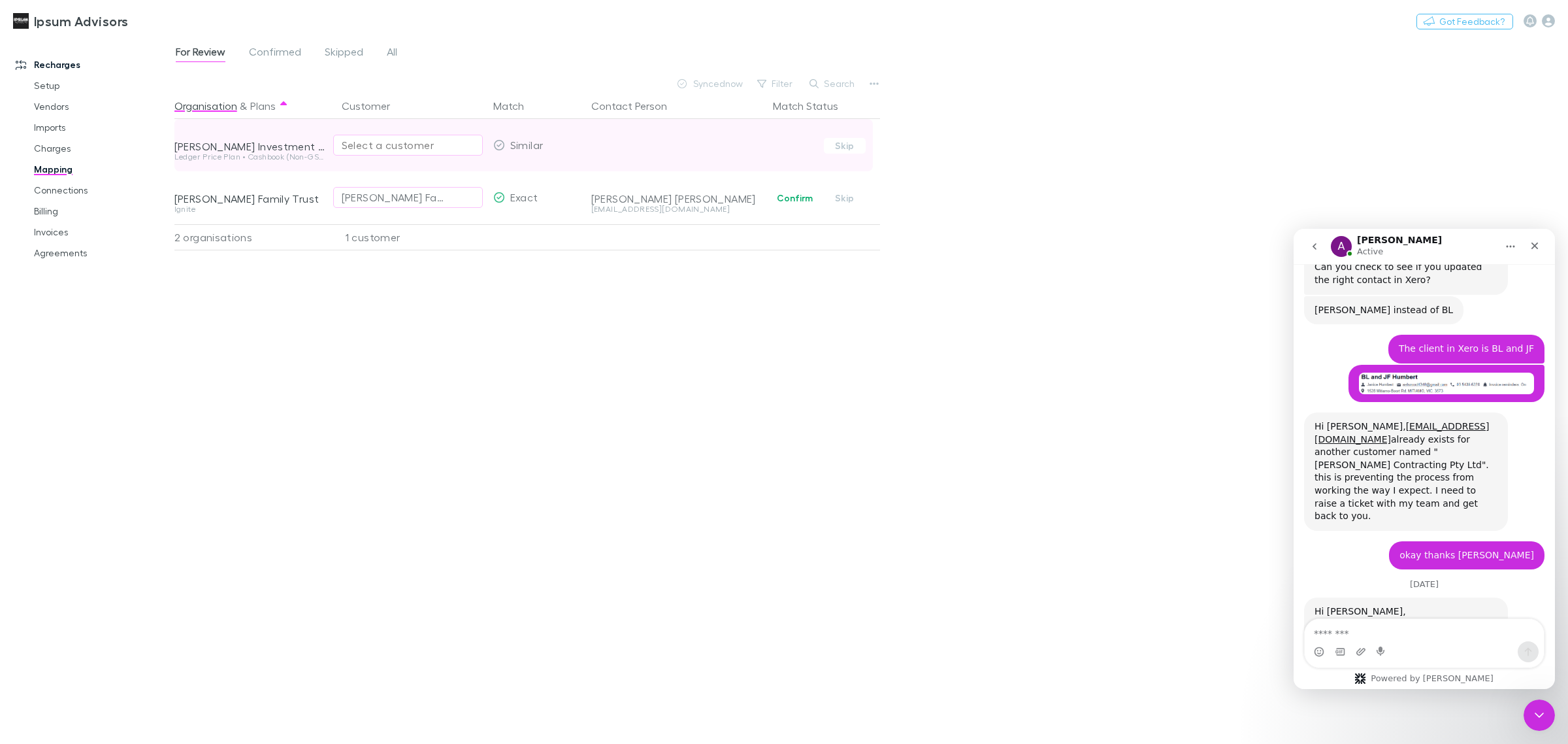
click at [343, 148] on div "Select a customer" at bounding box center [408, 145] width 133 height 16
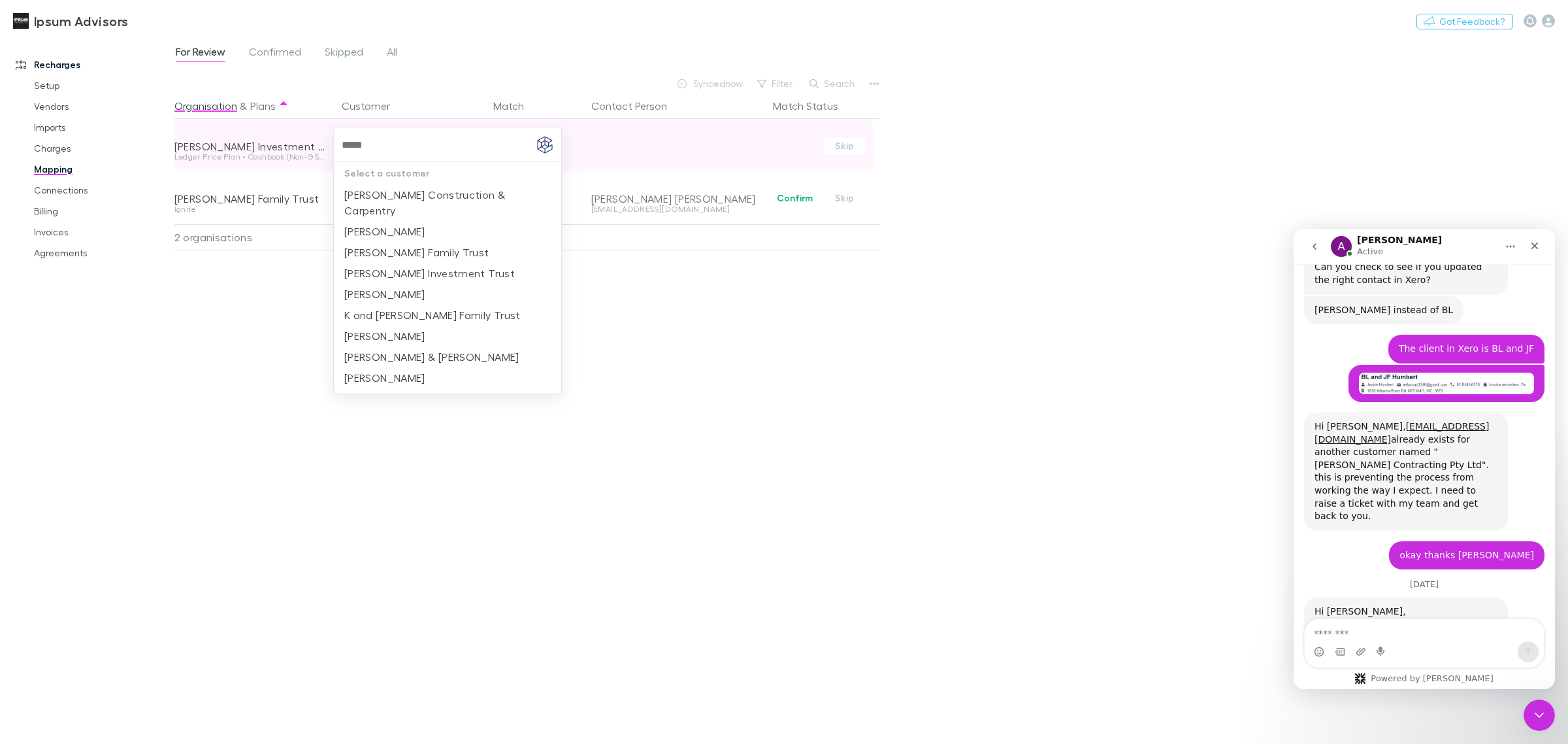
type input "******"
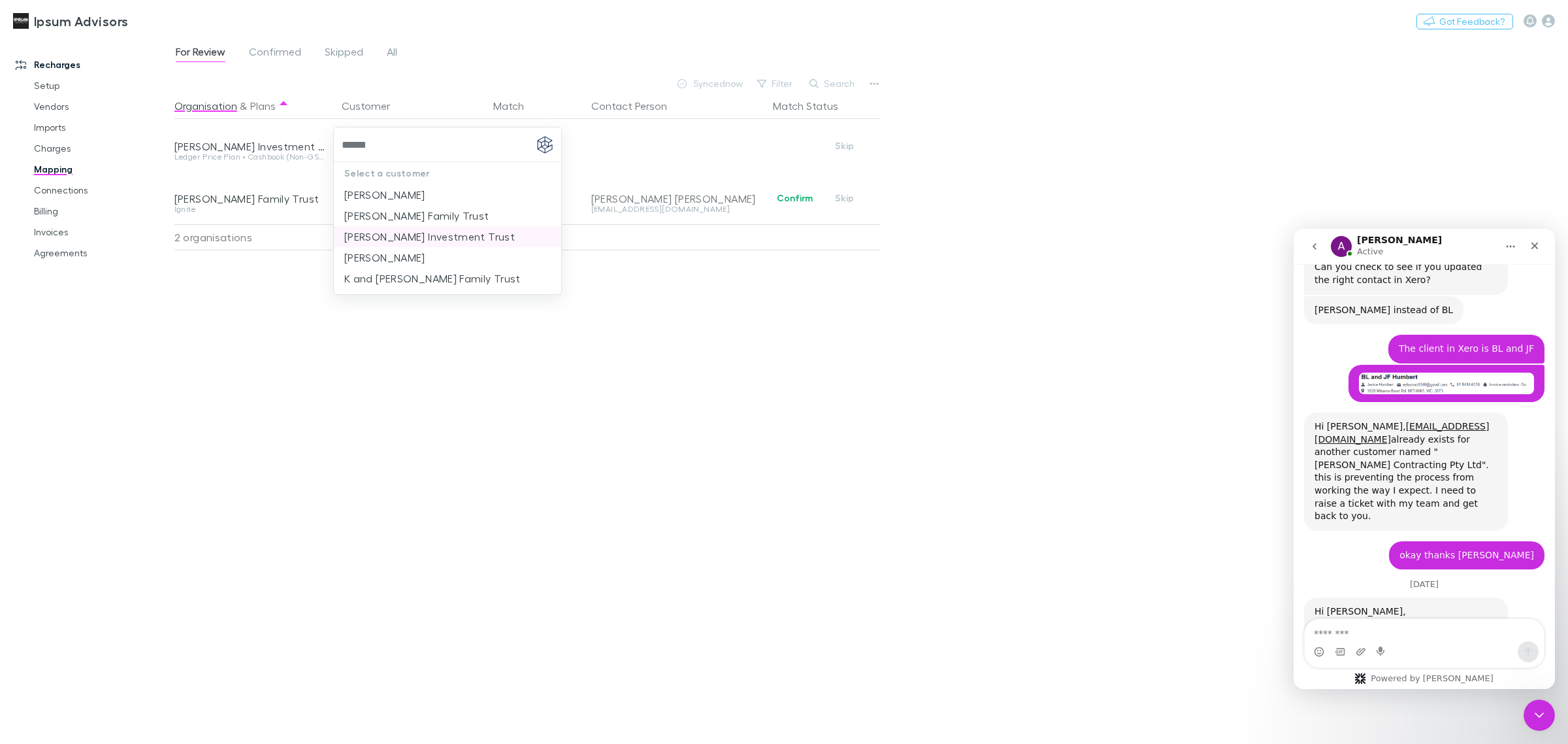
click at [380, 237] on li "[PERSON_NAME] Investment Trust" at bounding box center [447, 236] width 227 height 21
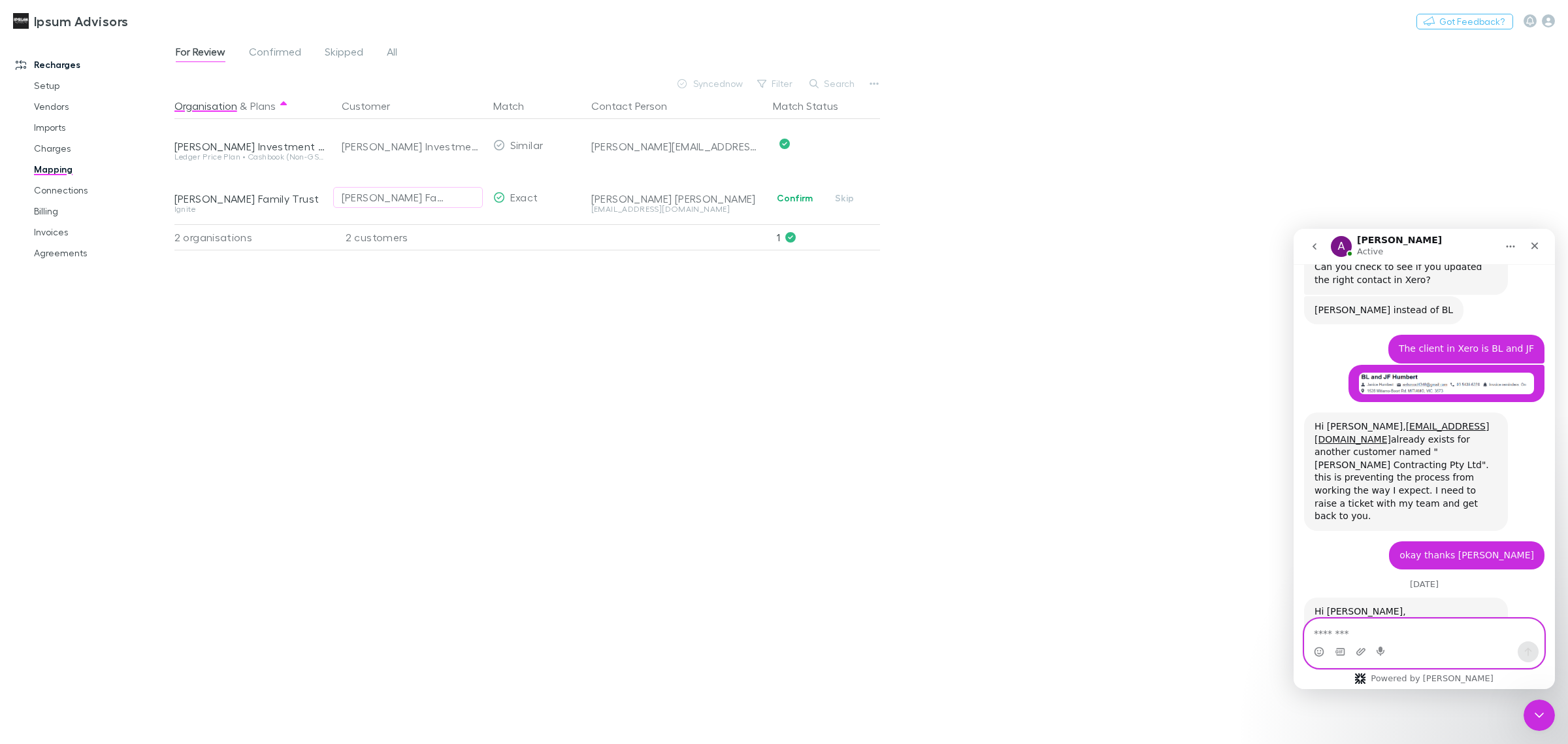
click at [1333, 637] on textarea "Message…" at bounding box center [1424, 630] width 239 height 22
type textarea "**********"
